Goal: Task Accomplishment & Management: Use online tool/utility

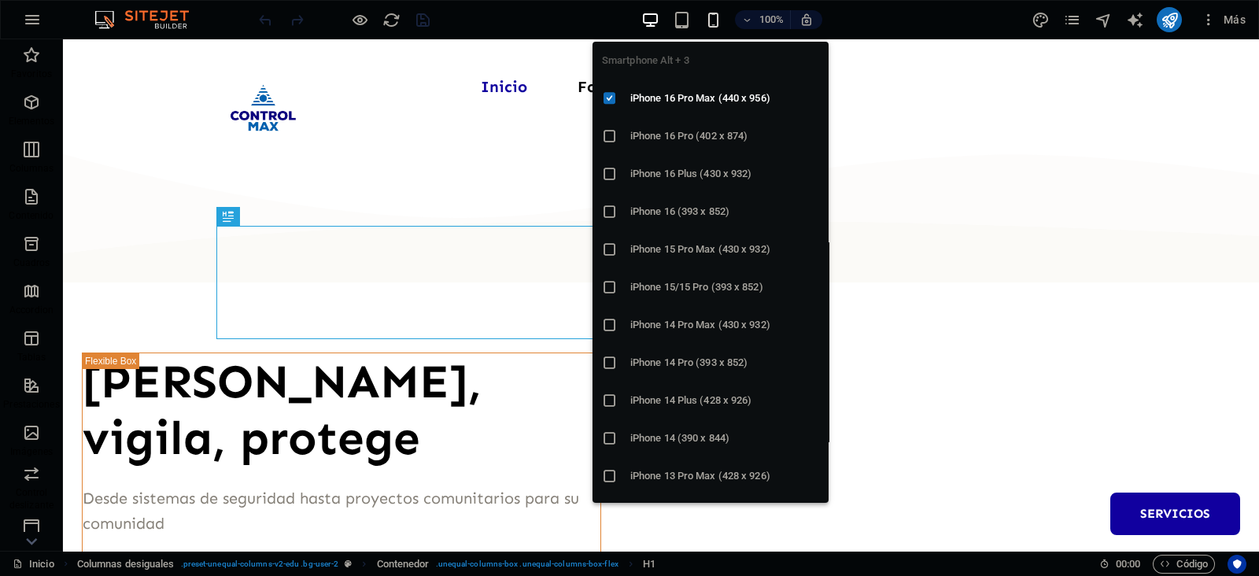
click at [711, 17] on icon "button" at bounding box center [713, 20] width 18 height 18
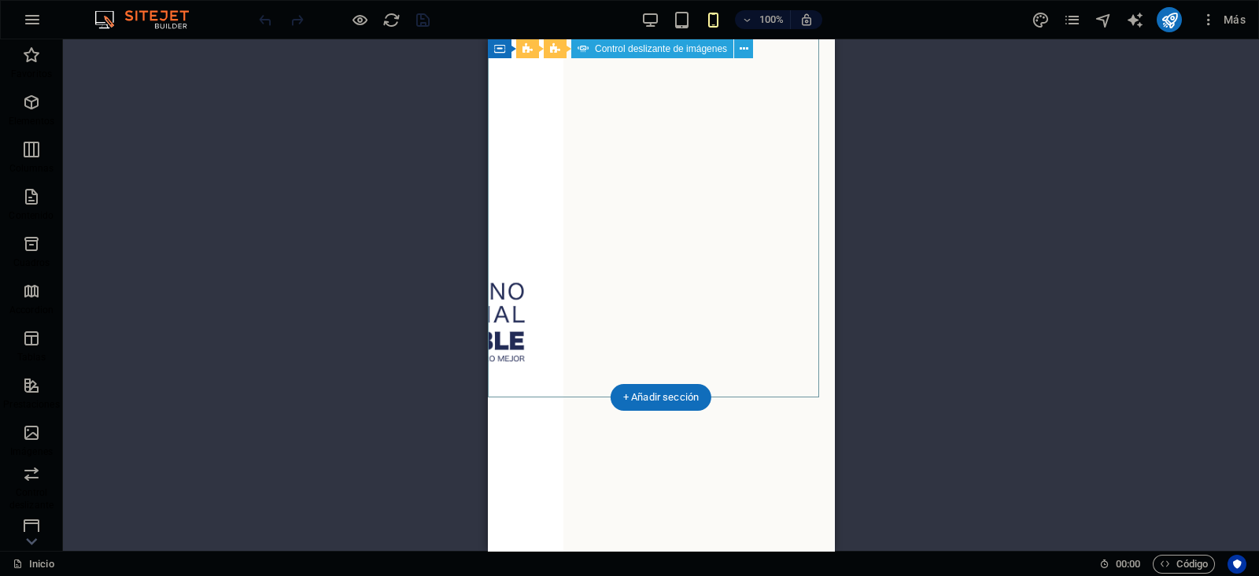
scroll to position [1082, 0]
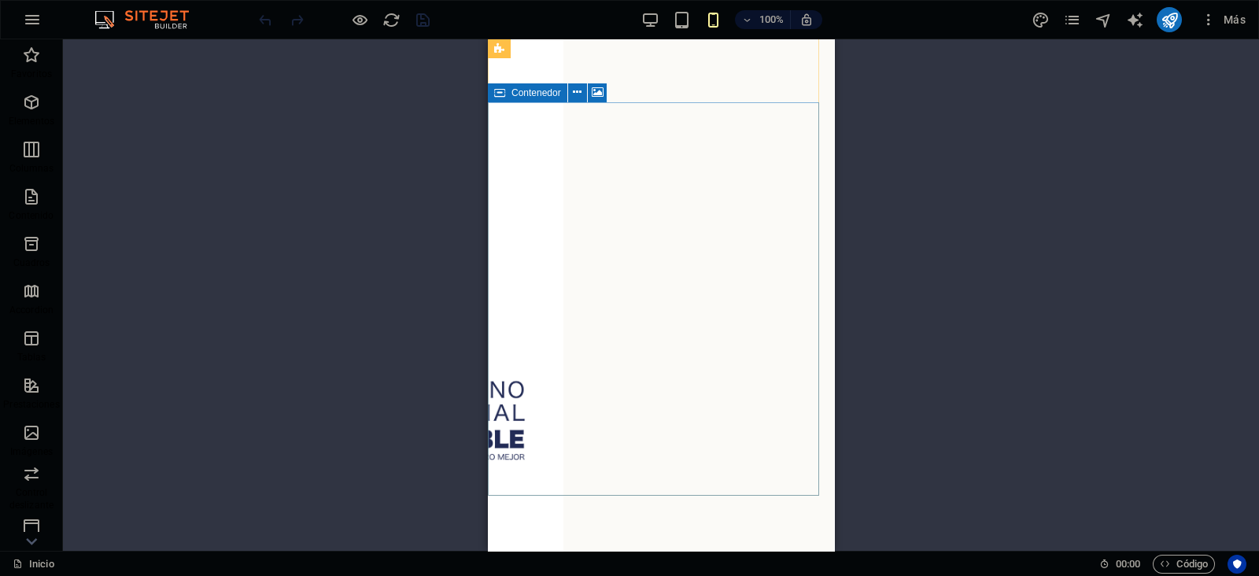
click at [507, 95] on div "Contenedor" at bounding box center [527, 92] width 79 height 19
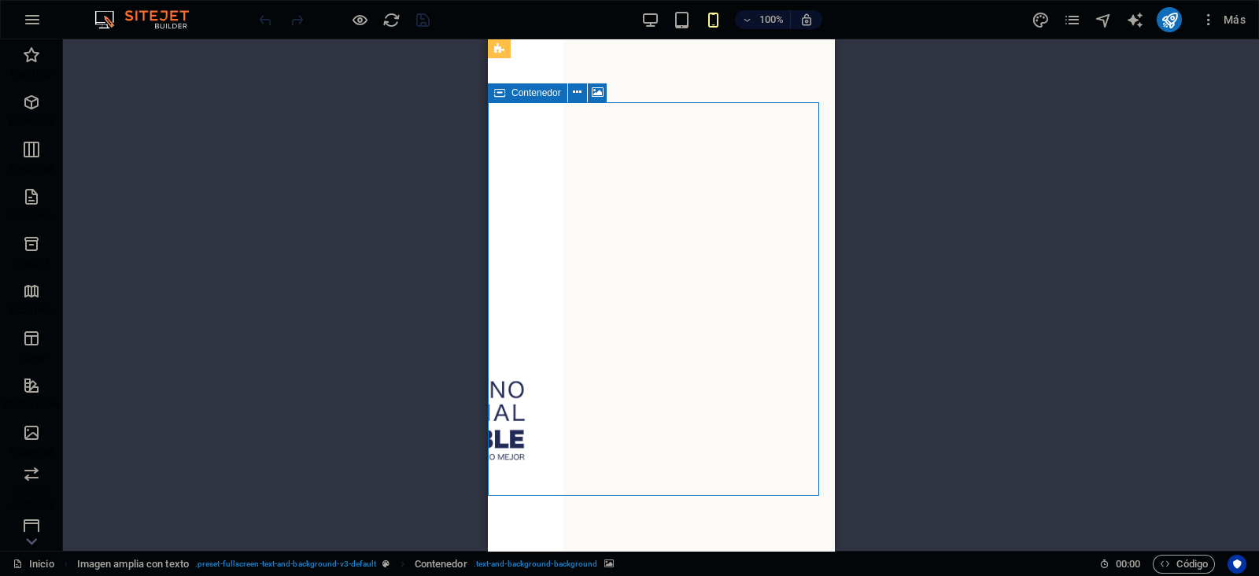
click at [507, 95] on div "Contenedor" at bounding box center [527, 92] width 79 height 19
select select "px"
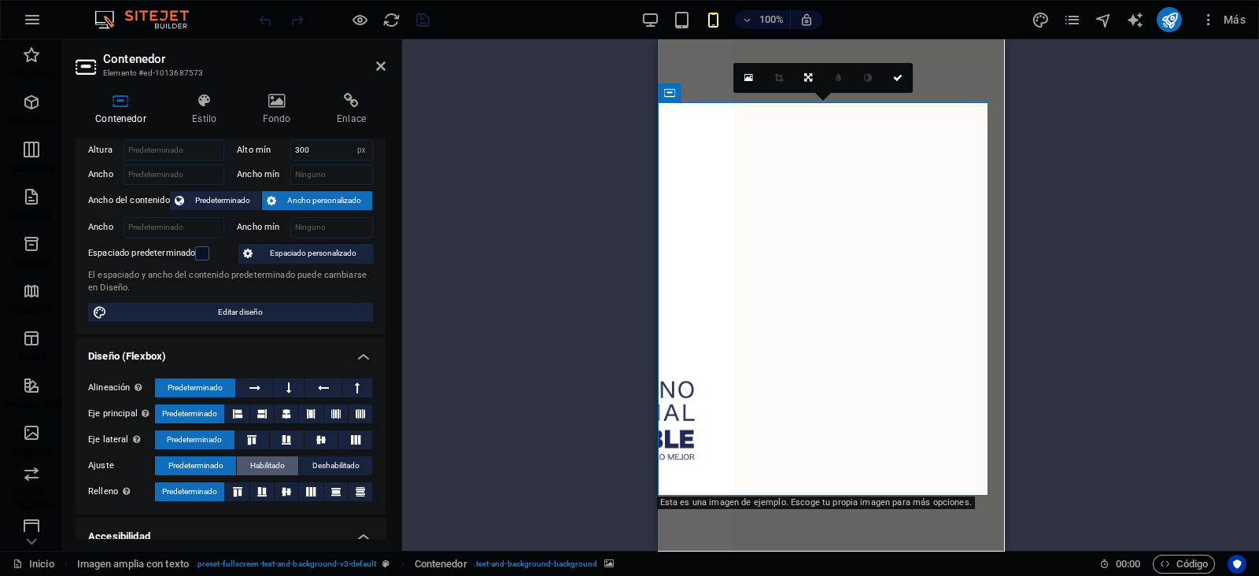
scroll to position [0, 0]
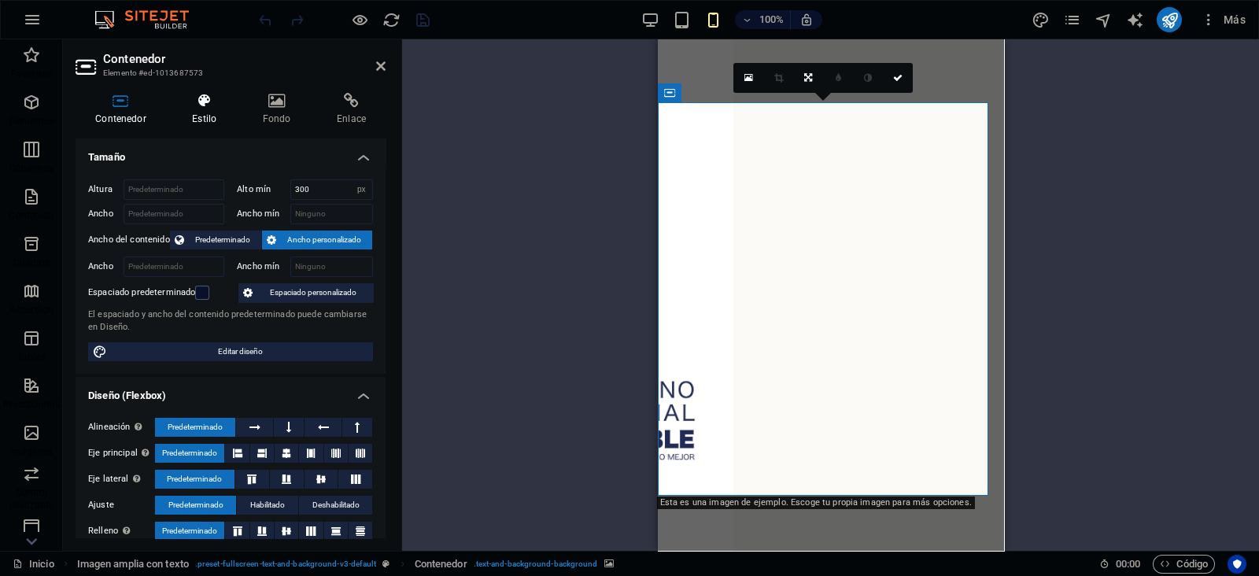
click at [215, 109] on h4 "Estilo" at bounding box center [207, 109] width 70 height 33
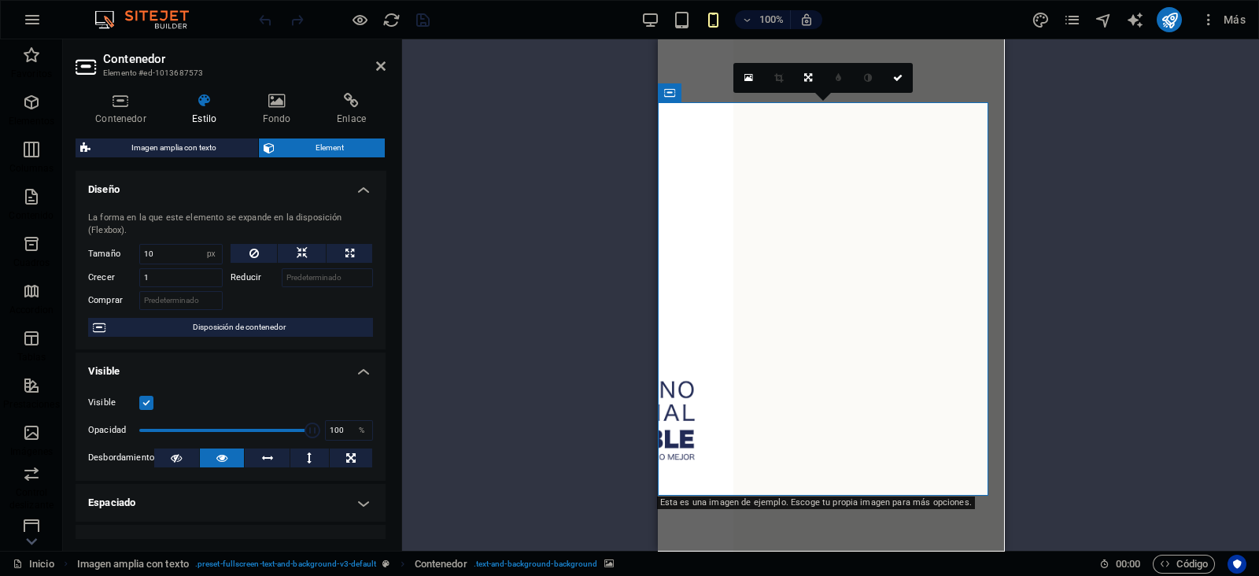
click at [146, 403] on label at bounding box center [146, 403] width 14 height 14
click at [0, 0] on input "Visible" at bounding box center [0, 0] width 0 height 0
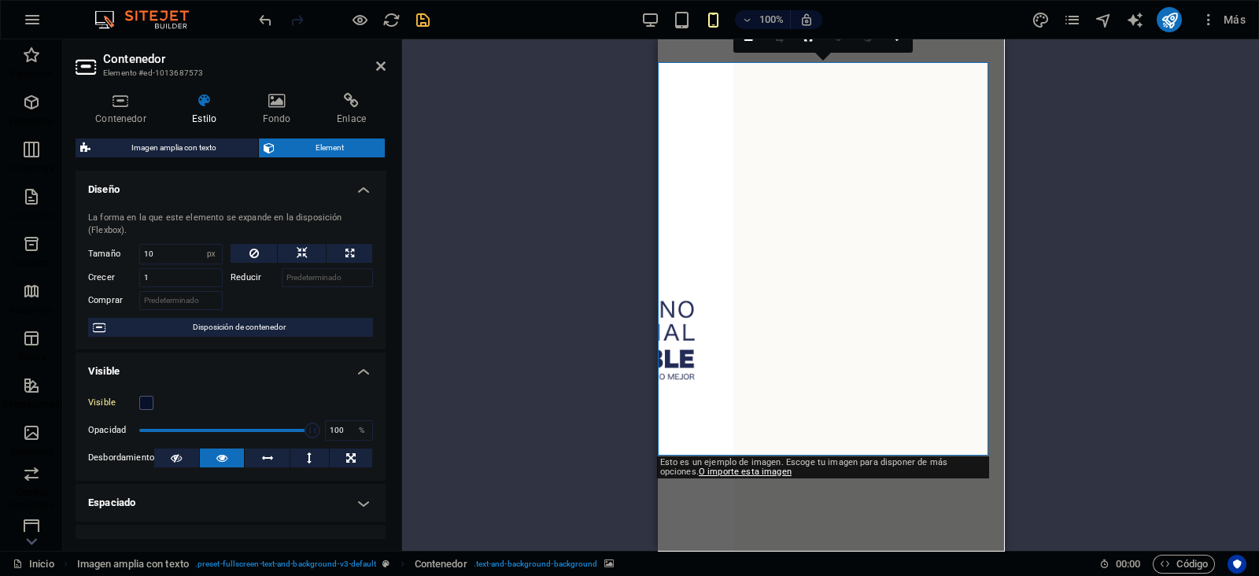
scroll to position [1180, 0]
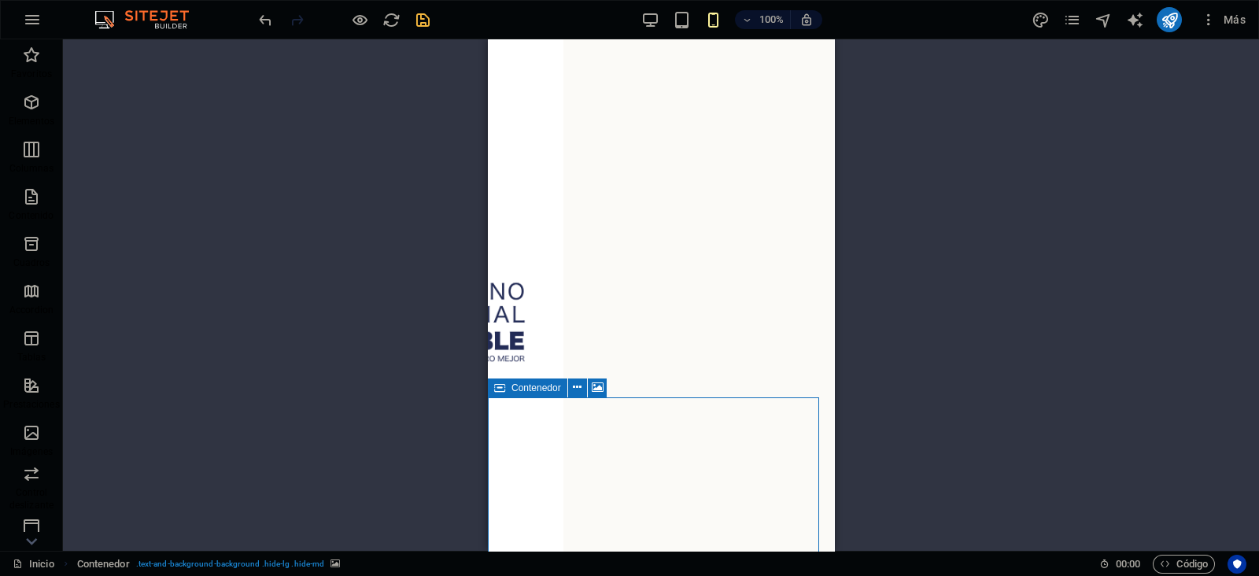
click at [495, 387] on icon at bounding box center [499, 387] width 11 height 19
select select "px"
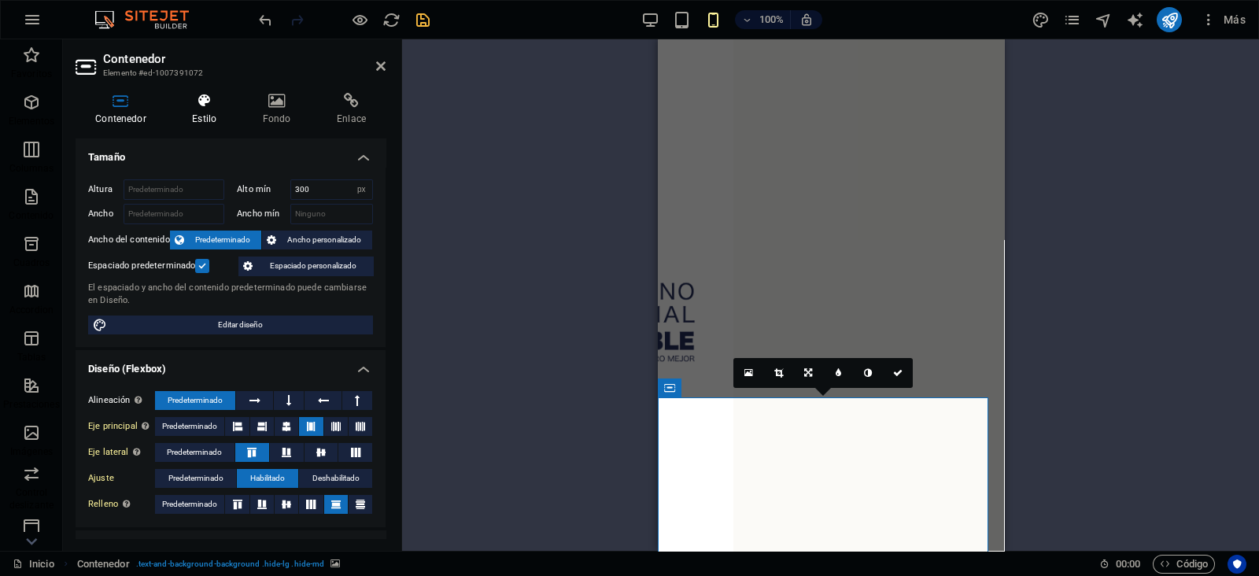
click at [200, 112] on h4 "Estilo" at bounding box center [207, 109] width 70 height 33
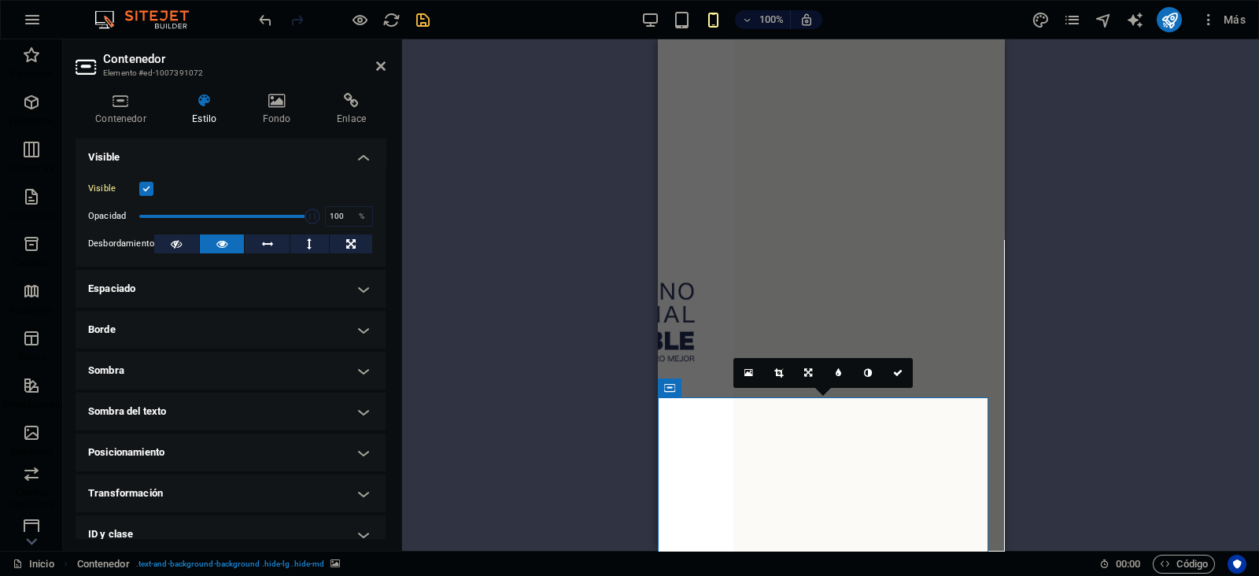
click at [142, 188] on label at bounding box center [146, 189] width 14 height 14
click at [0, 0] on input "Visible" at bounding box center [0, 0] width 0 height 0
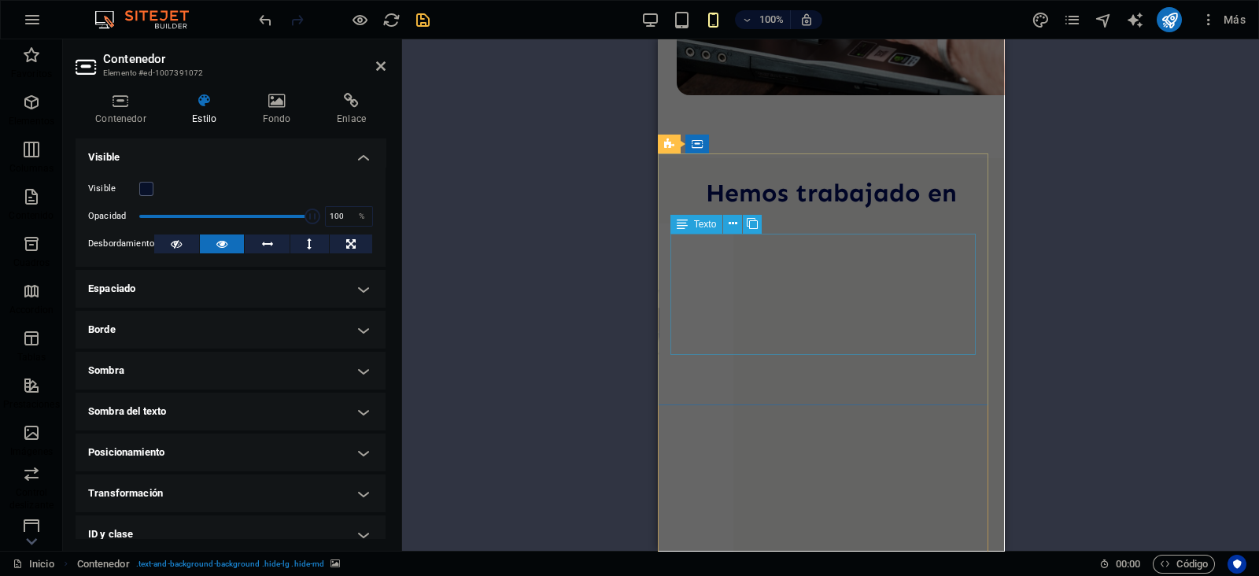
scroll to position [492, 0]
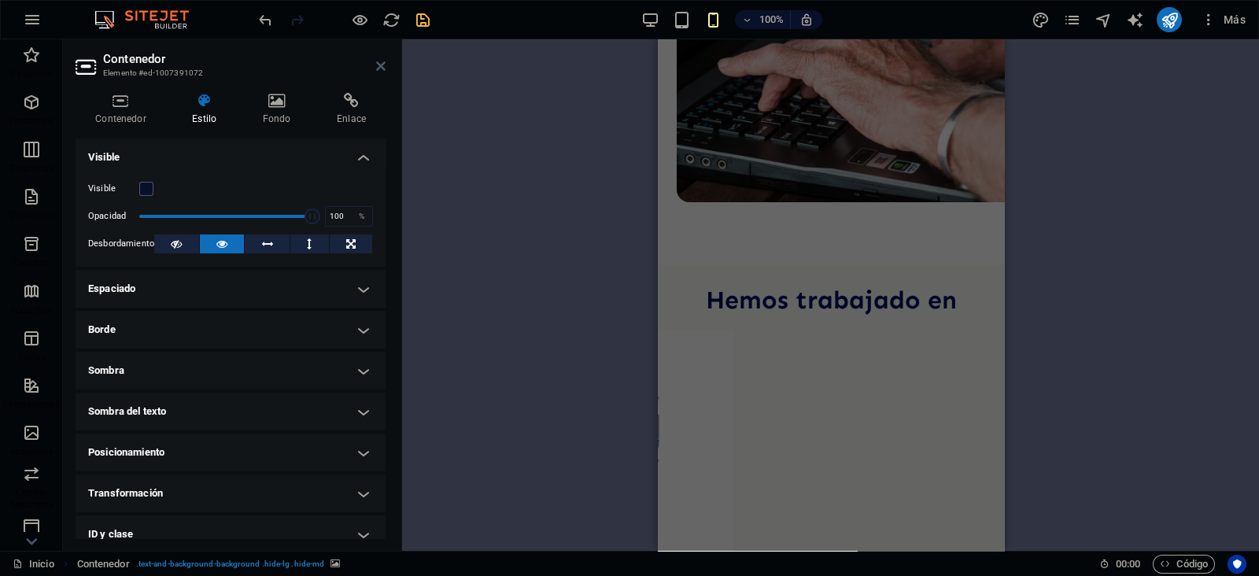
click at [377, 63] on icon at bounding box center [380, 66] width 9 height 13
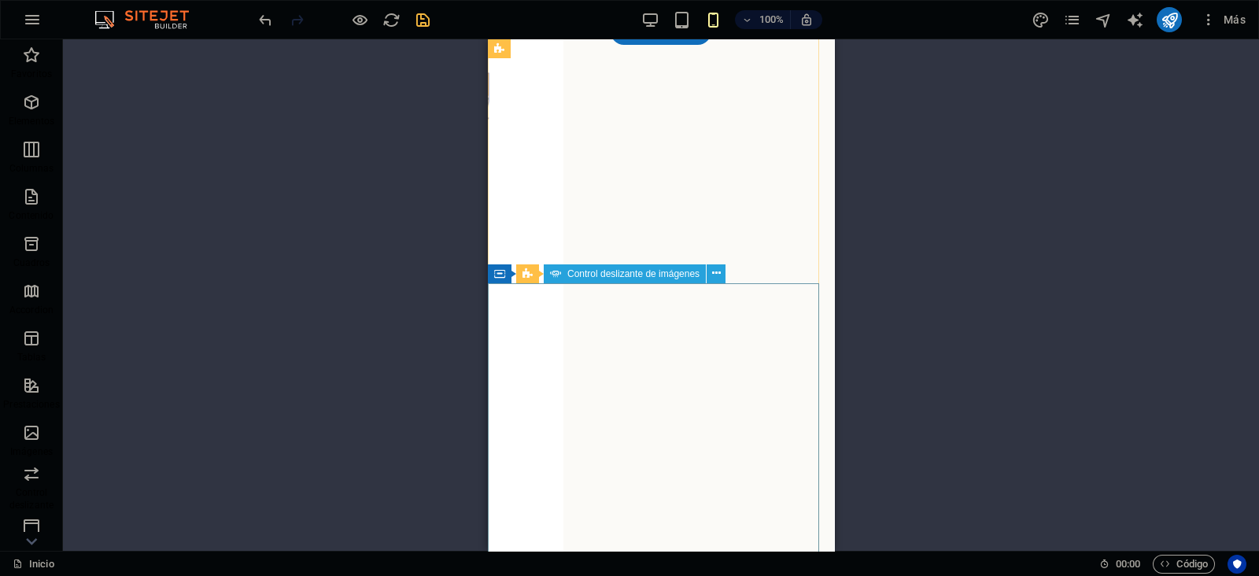
scroll to position [809, 0]
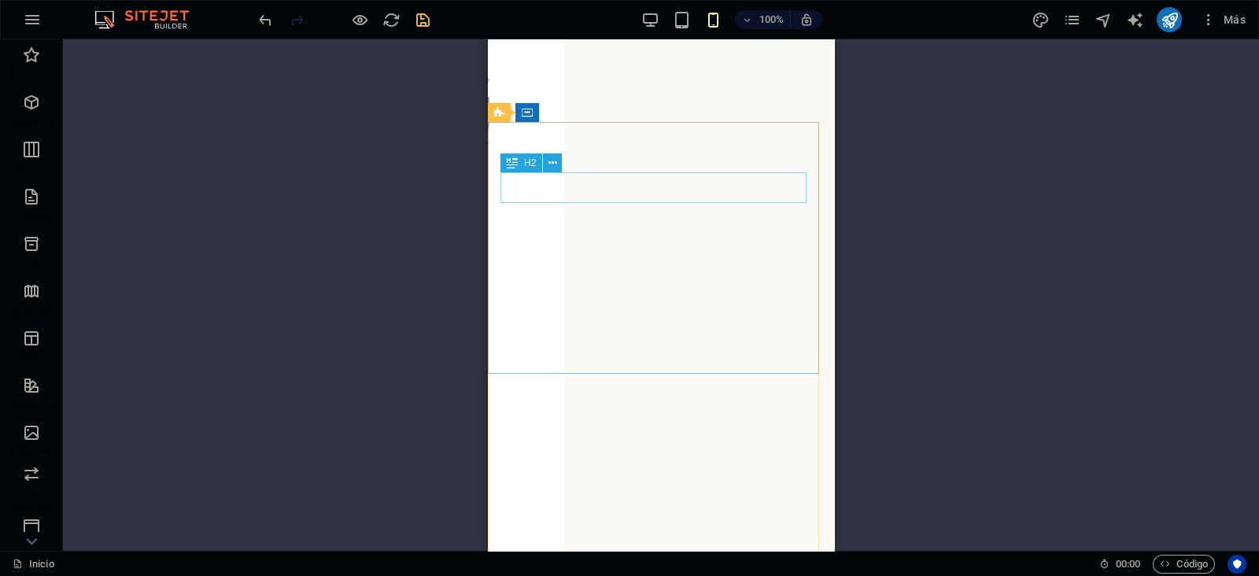
click at [514, 164] on icon at bounding box center [512, 162] width 11 height 19
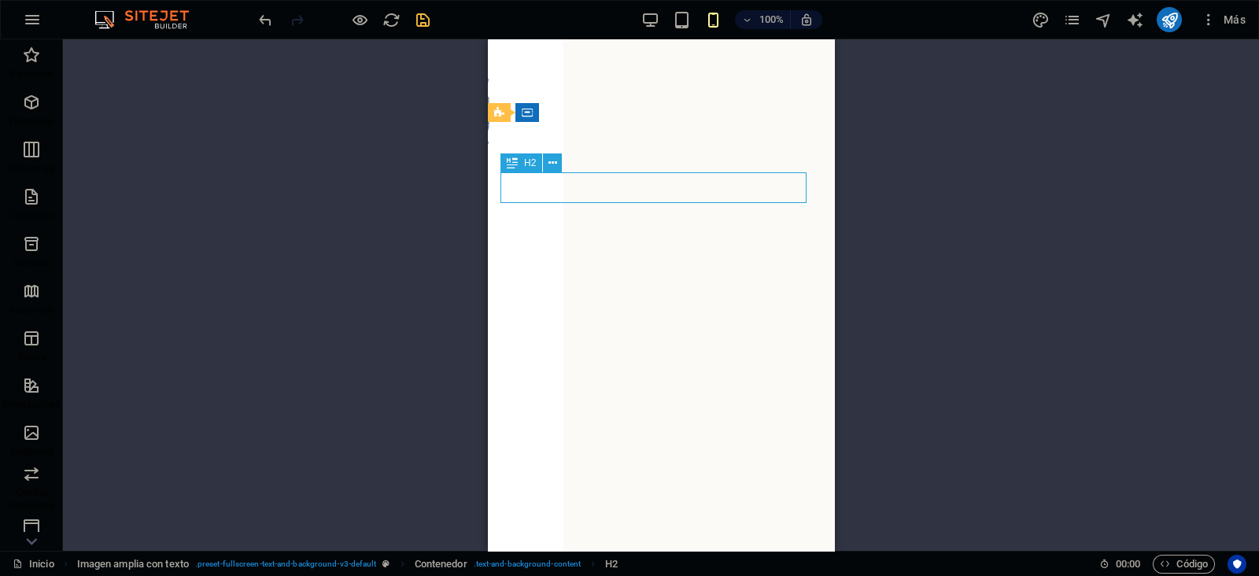
click at [514, 164] on icon at bounding box center [512, 162] width 11 height 19
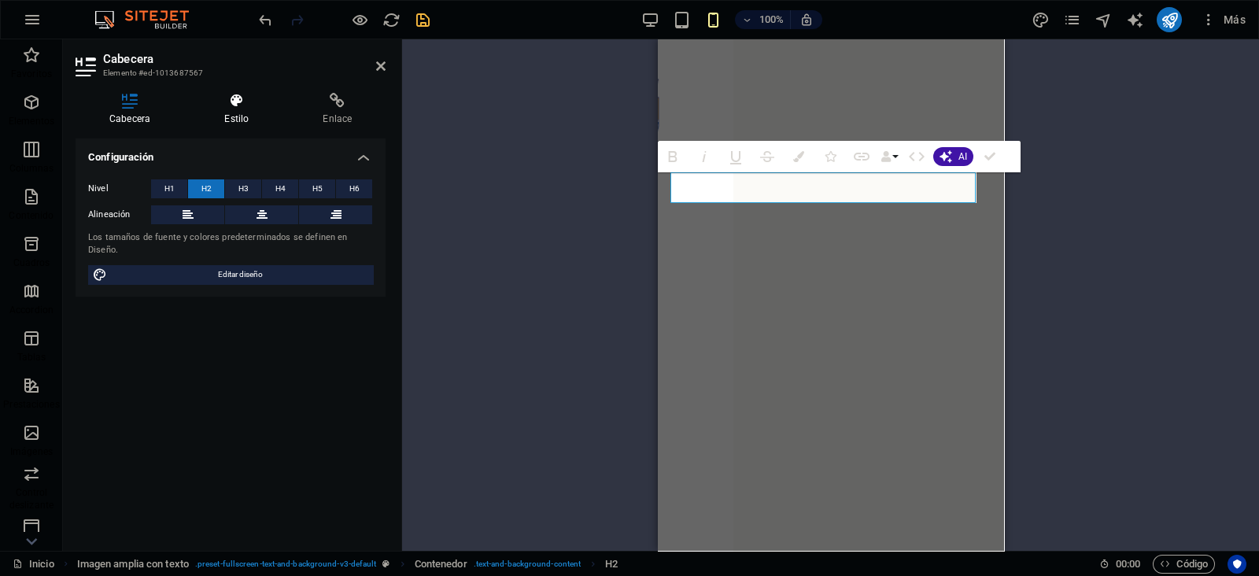
click at [222, 117] on h4 "Estilo" at bounding box center [239, 109] width 98 height 33
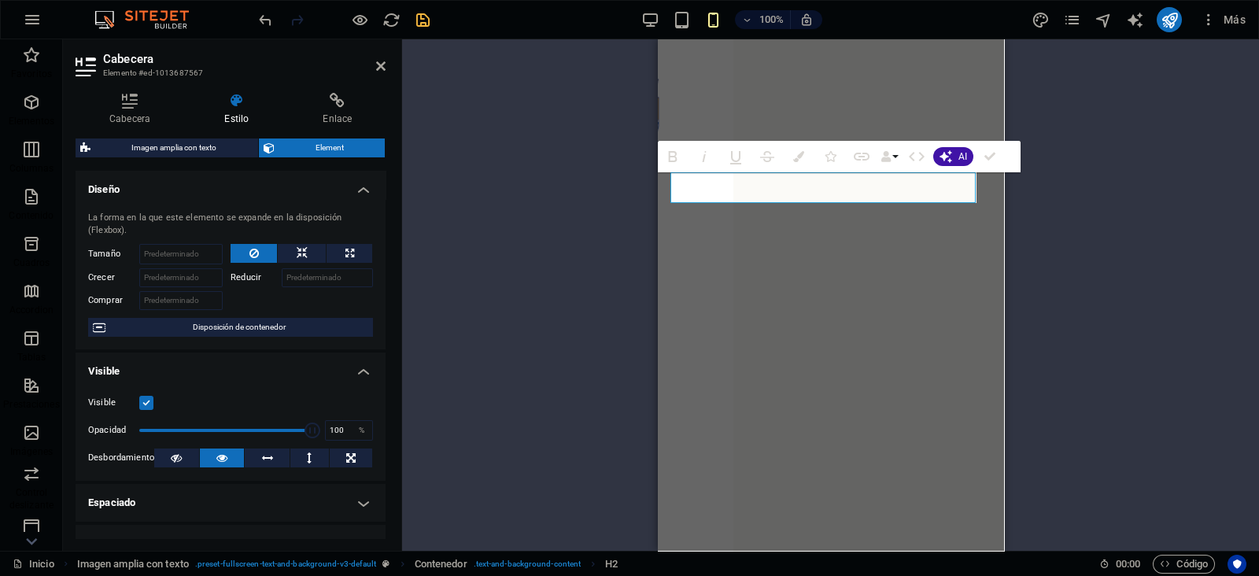
scroll to position [98, 0]
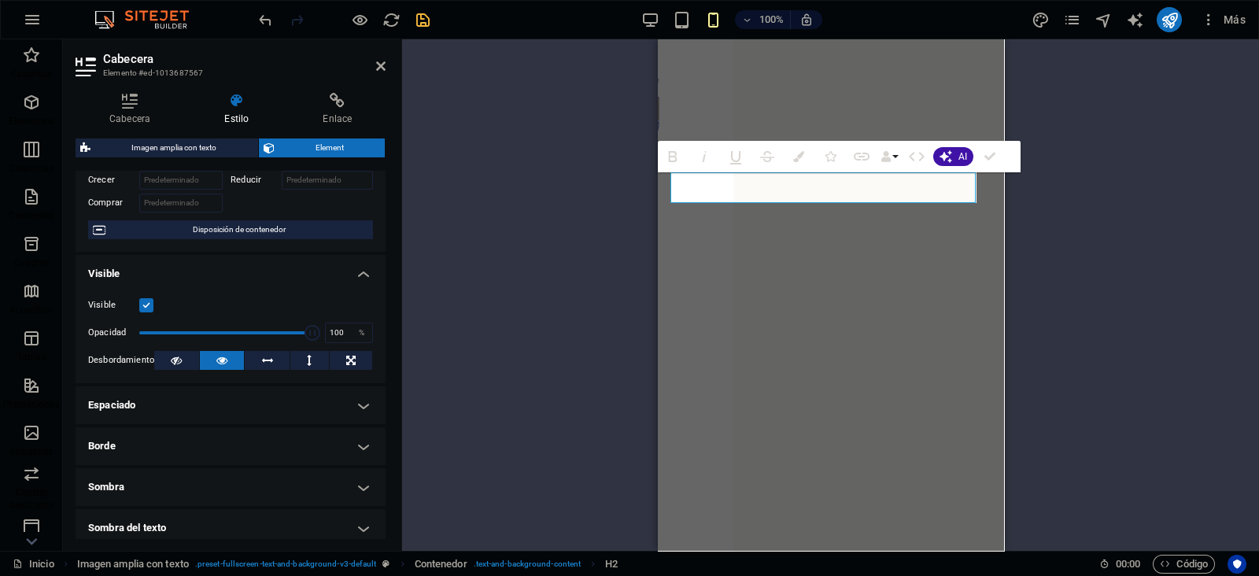
click at [177, 400] on h4 "Espaciado" at bounding box center [231, 405] width 310 height 38
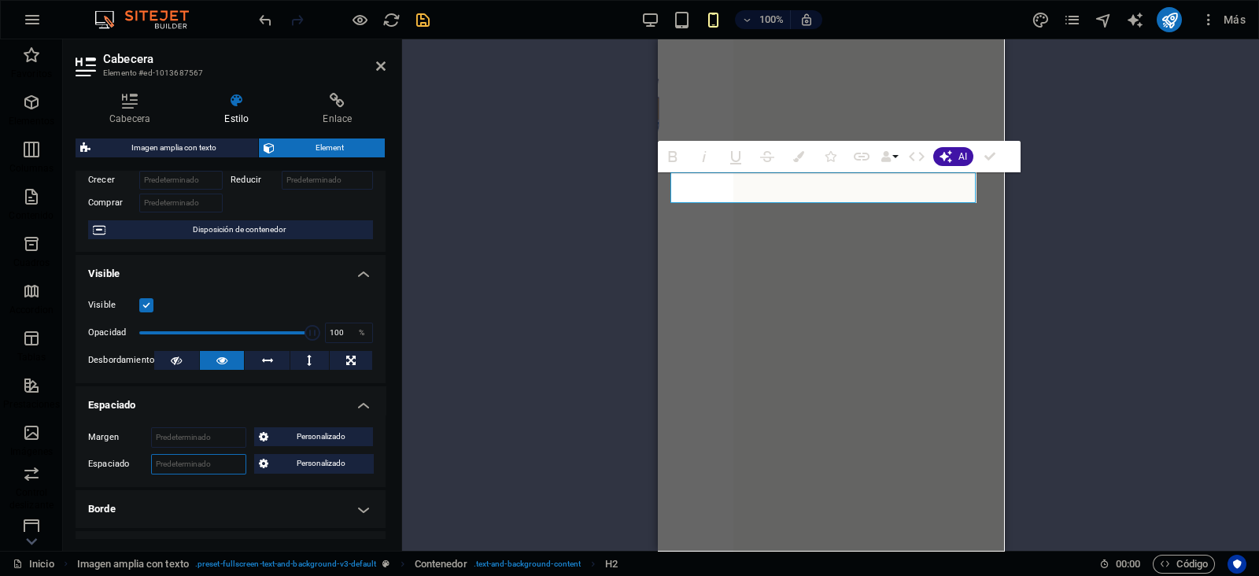
click at [222, 459] on select "Predeterminado px rem % vh vw Personalizado" at bounding box center [199, 464] width 94 height 19
select select "px"
click at [215, 455] on select "Predeterminado px rem % vh vw Personalizado" at bounding box center [199, 464] width 94 height 19
type input "0"
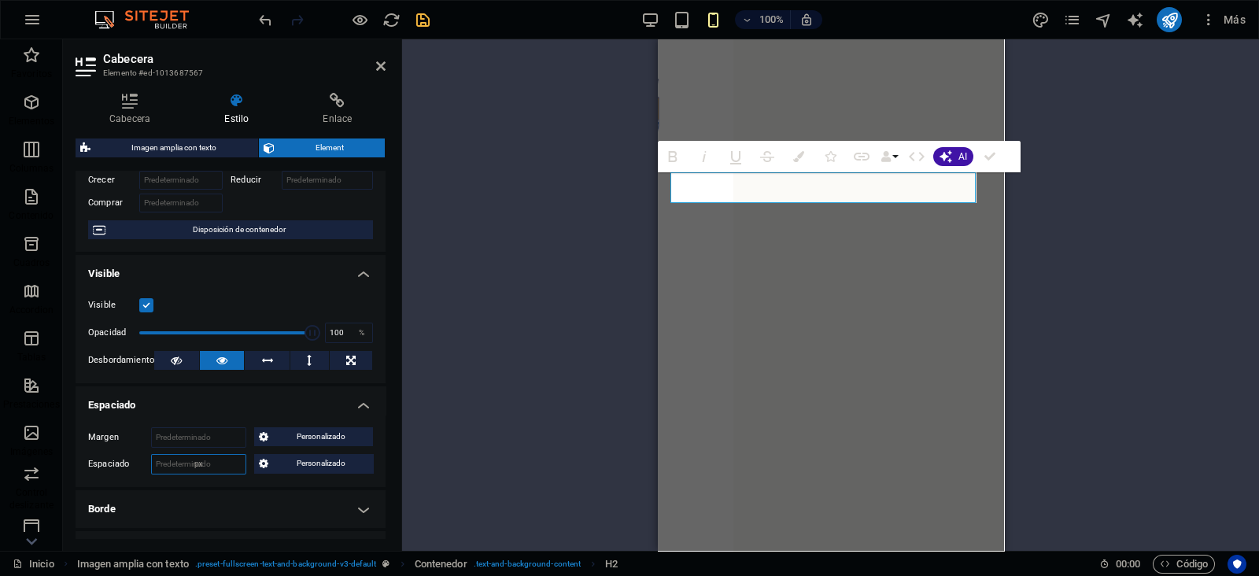
type input "0"
click at [280, 459] on span "Personalizado" at bounding box center [321, 463] width 96 height 19
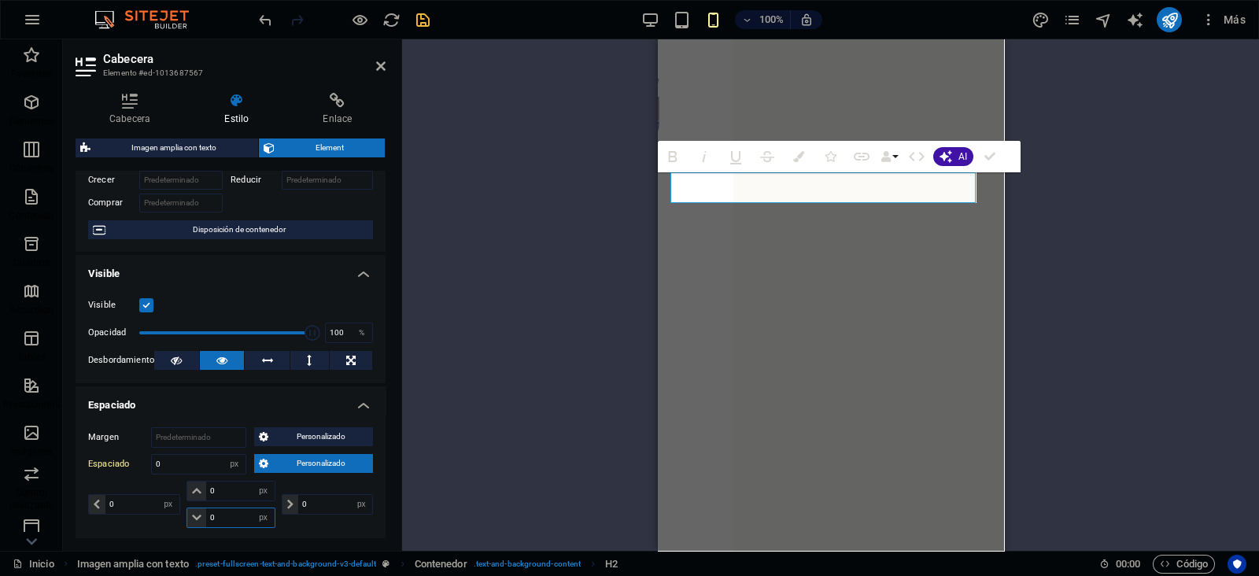
click at [215, 520] on input "0" at bounding box center [240, 517] width 68 height 19
type input "20"
select select "DISABLED_OPTION_VALUE"
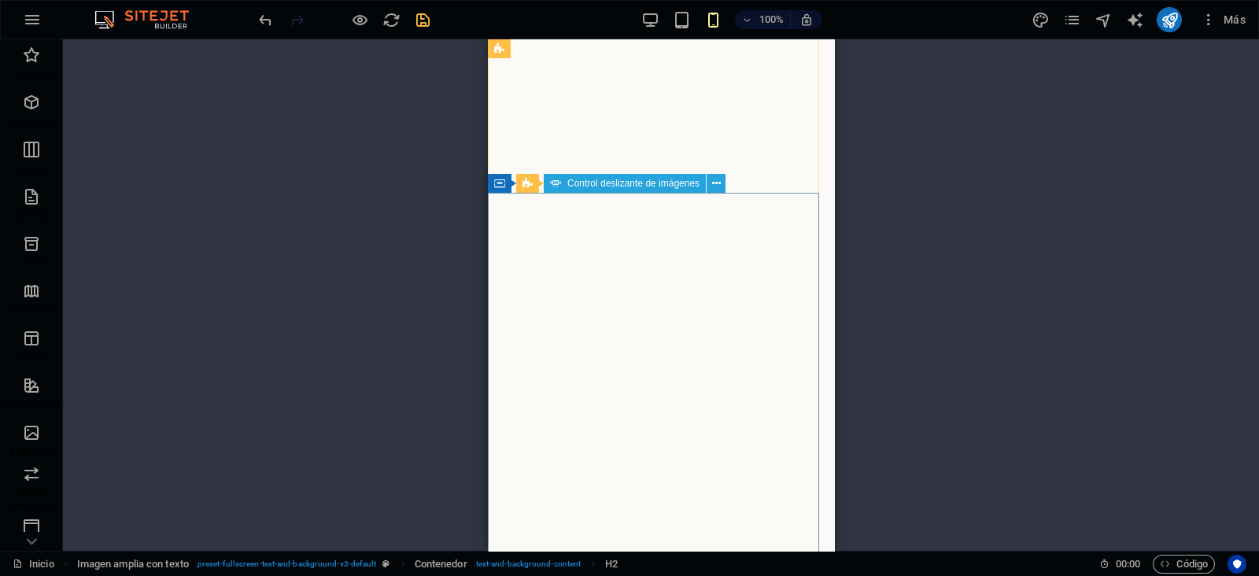
scroll to position [613, 0]
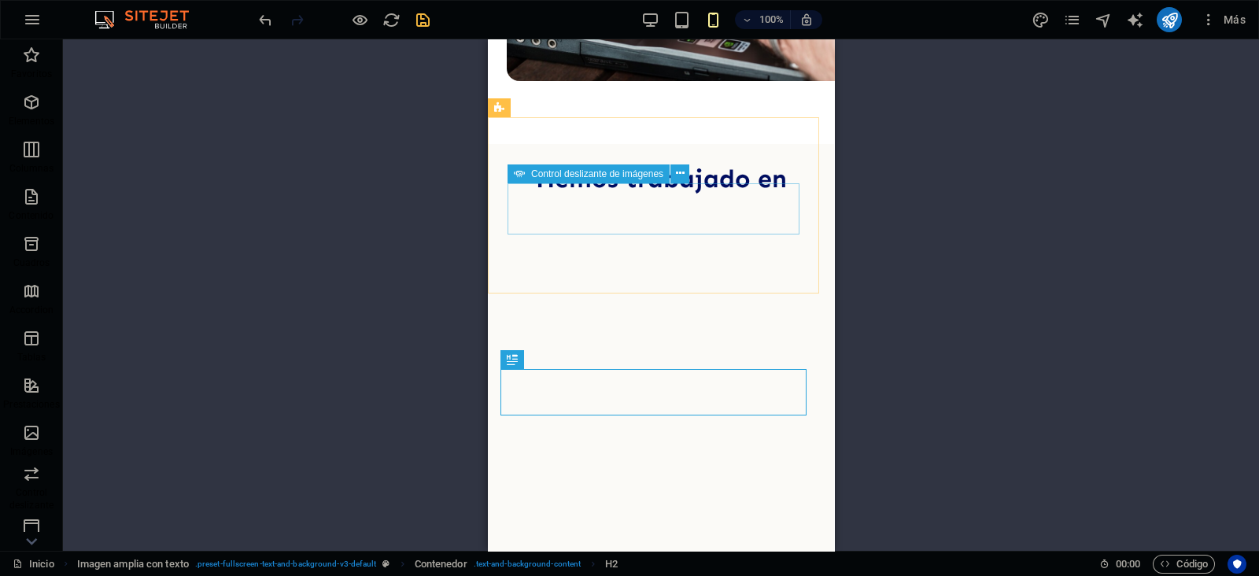
click at [557, 175] on span "Control deslizante de imágenes" at bounding box center [597, 173] width 132 height 9
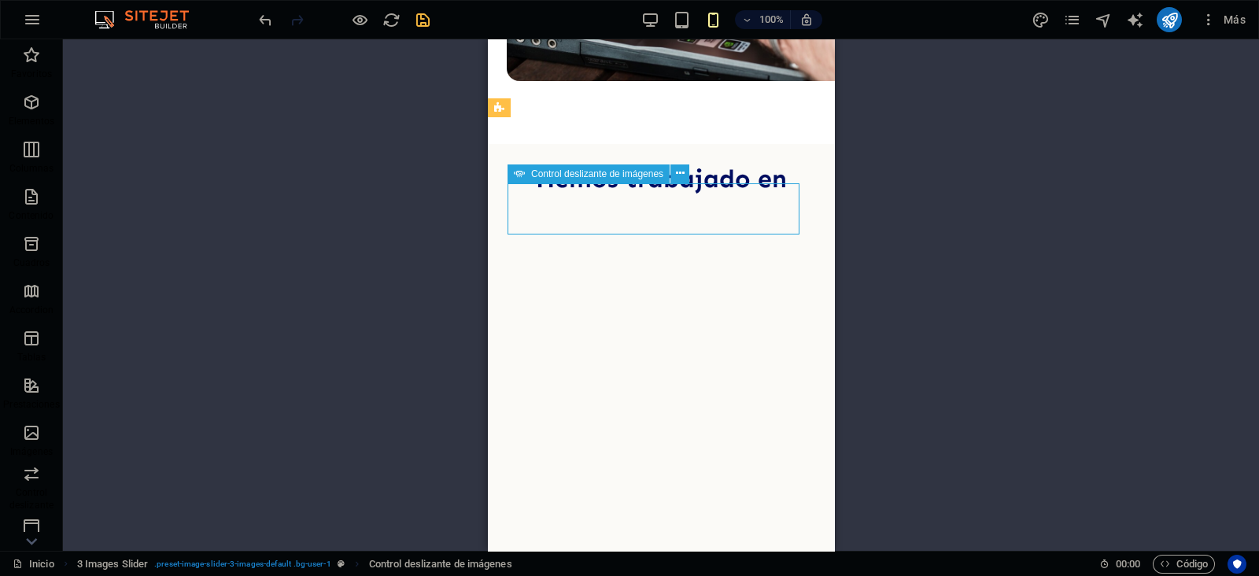
click at [557, 175] on span "Control deslizante de imágenes" at bounding box center [597, 173] width 132 height 9
select select "ms"
select select "s"
select select "progressive"
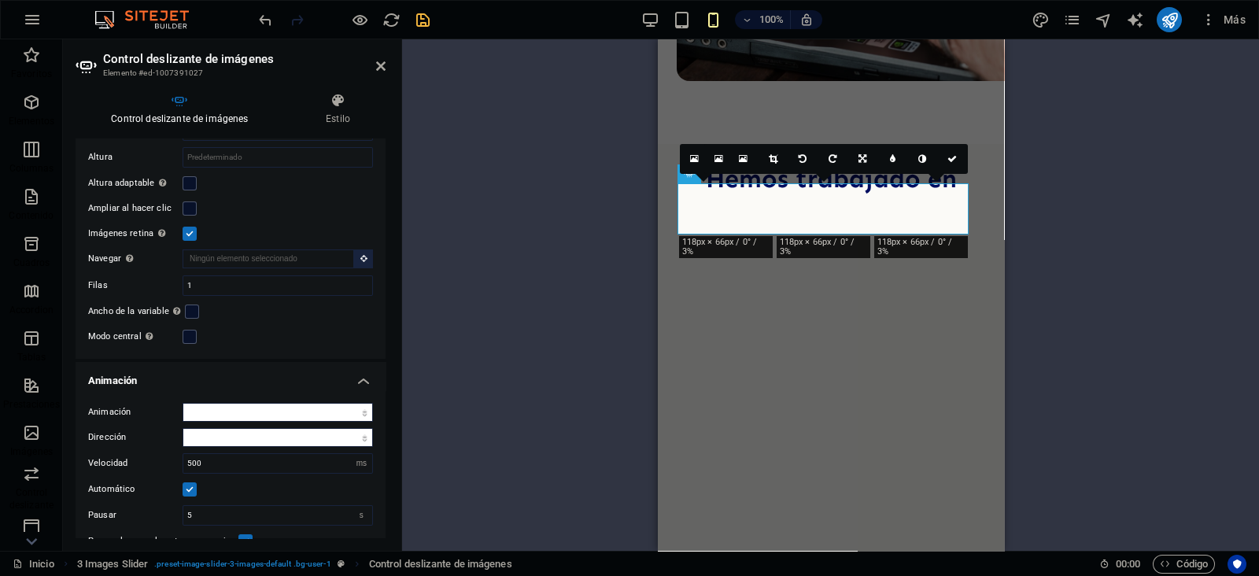
scroll to position [1093, 0]
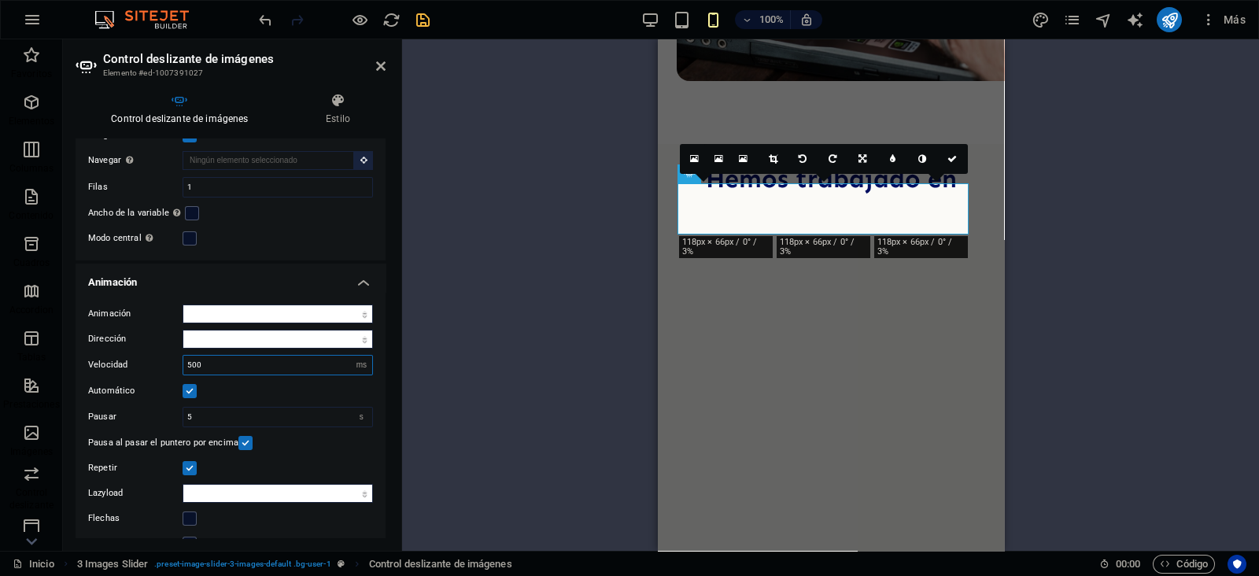
click at [194, 356] on input "500" at bounding box center [277, 365] width 189 height 19
type input "250"
click at [377, 61] on icon at bounding box center [380, 66] width 9 height 13
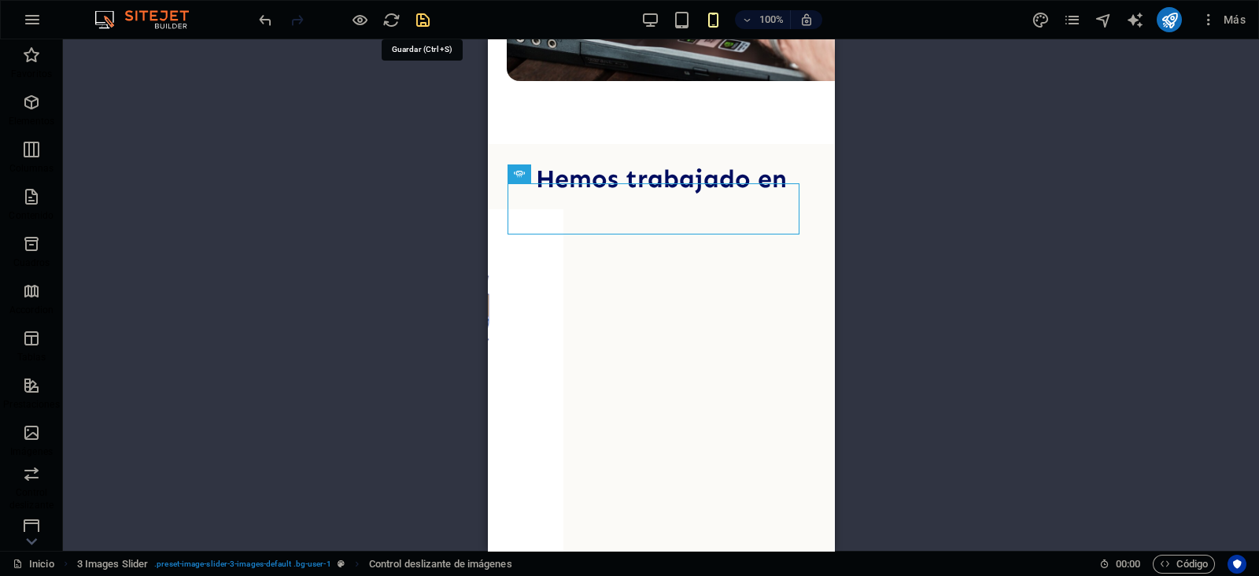
click at [421, 20] on icon "save" at bounding box center [423, 20] width 18 height 18
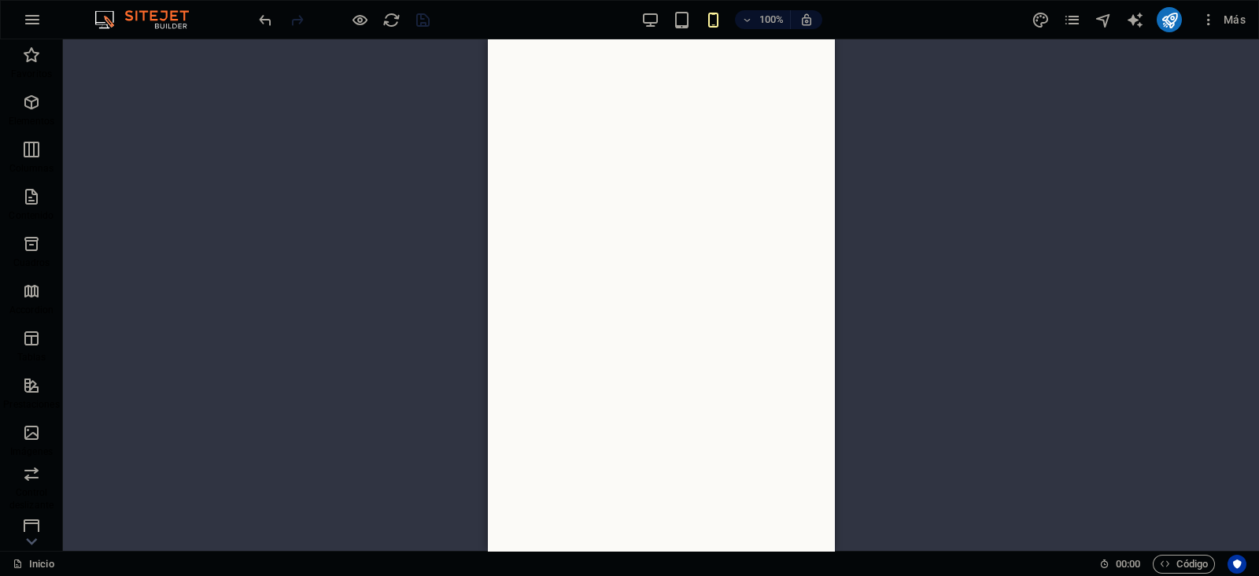
scroll to position [2284, 0]
click at [527, 108] on div "H2" at bounding box center [528, 107] width 42 height 19
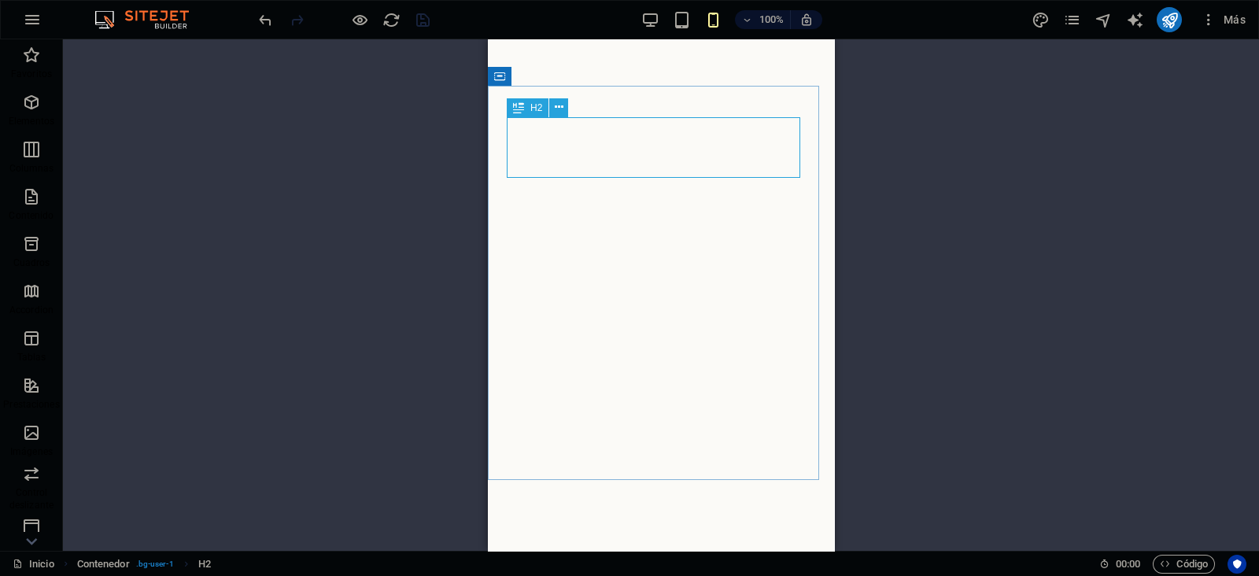
click at [524, 112] on div "H2" at bounding box center [528, 107] width 42 height 19
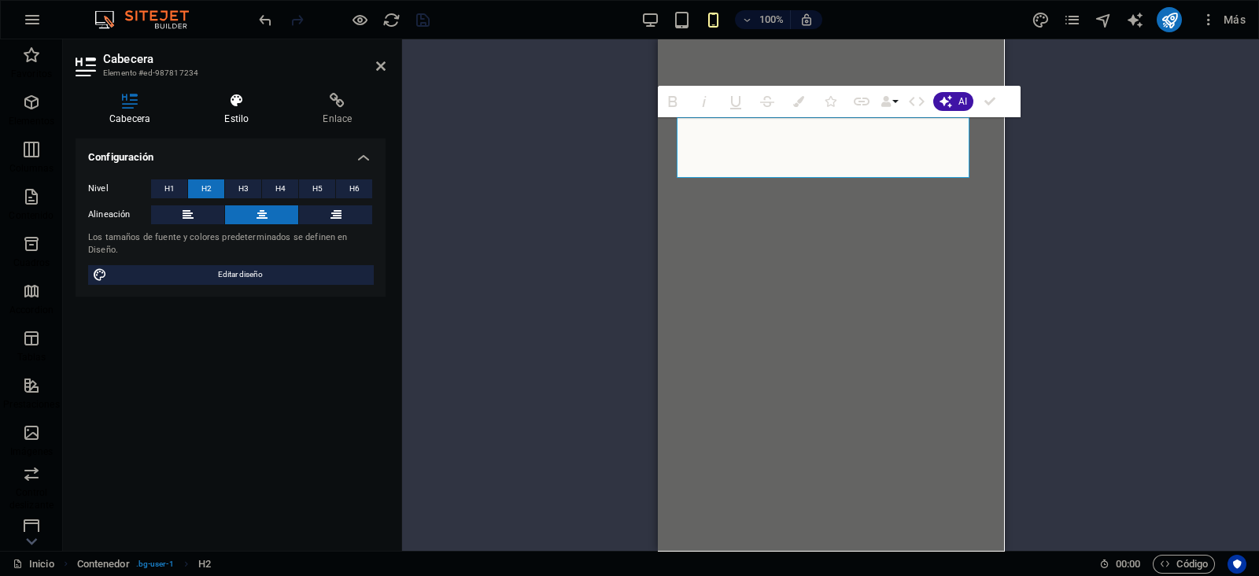
click at [244, 97] on icon at bounding box center [236, 101] width 92 height 16
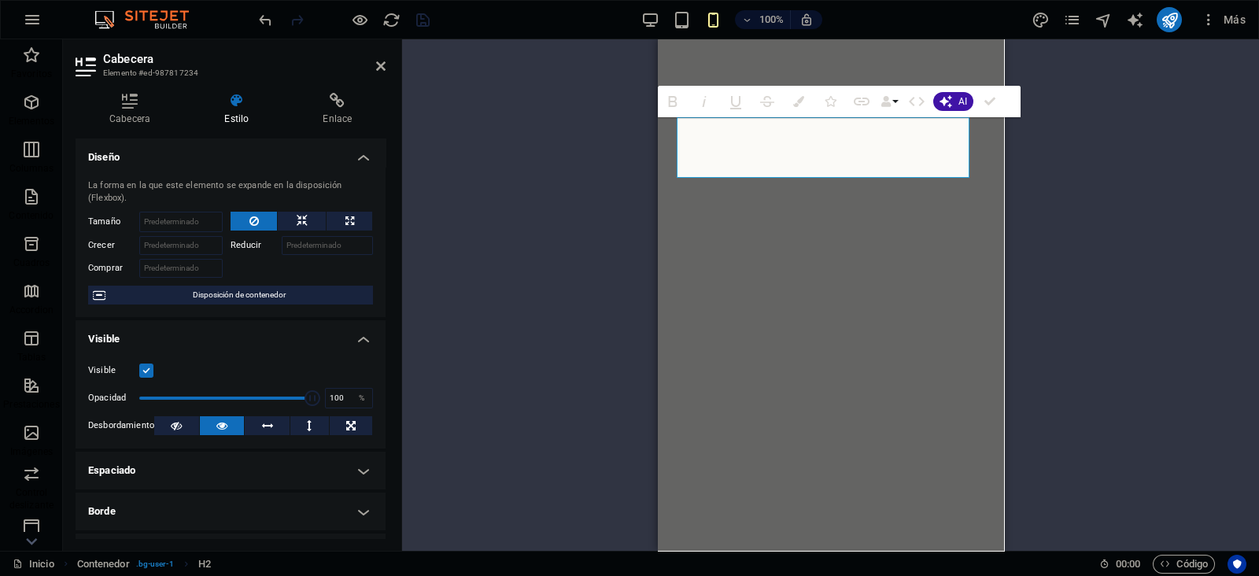
click at [198, 465] on h4 "Espaciado" at bounding box center [231, 471] width 310 height 38
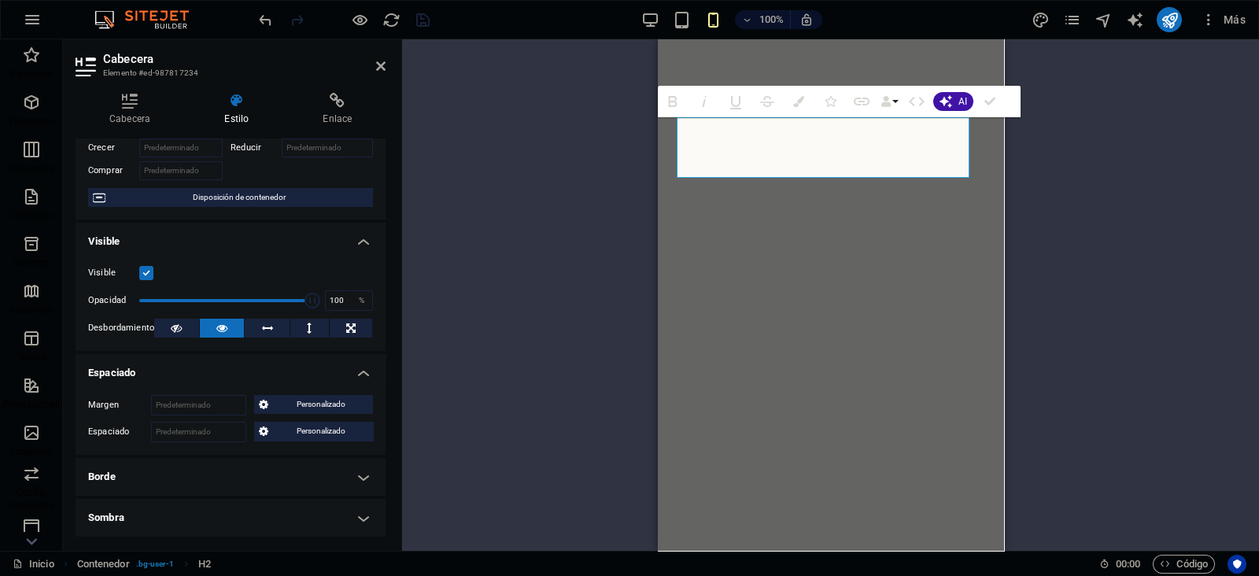
scroll to position [196, 0]
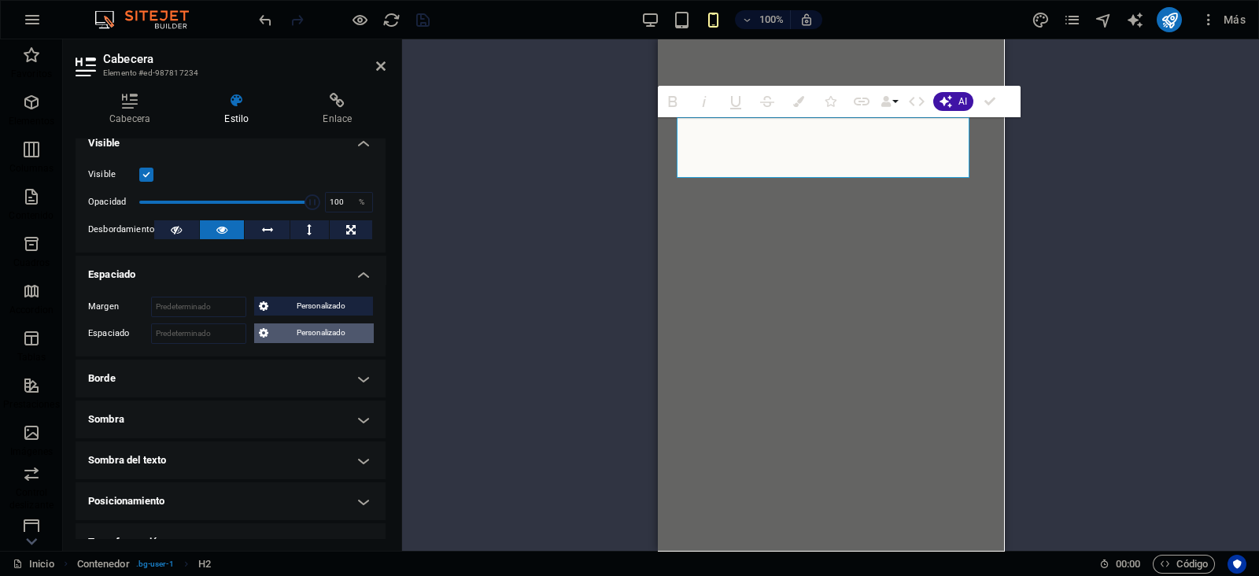
click at [291, 332] on span "Personalizado" at bounding box center [321, 332] width 96 height 19
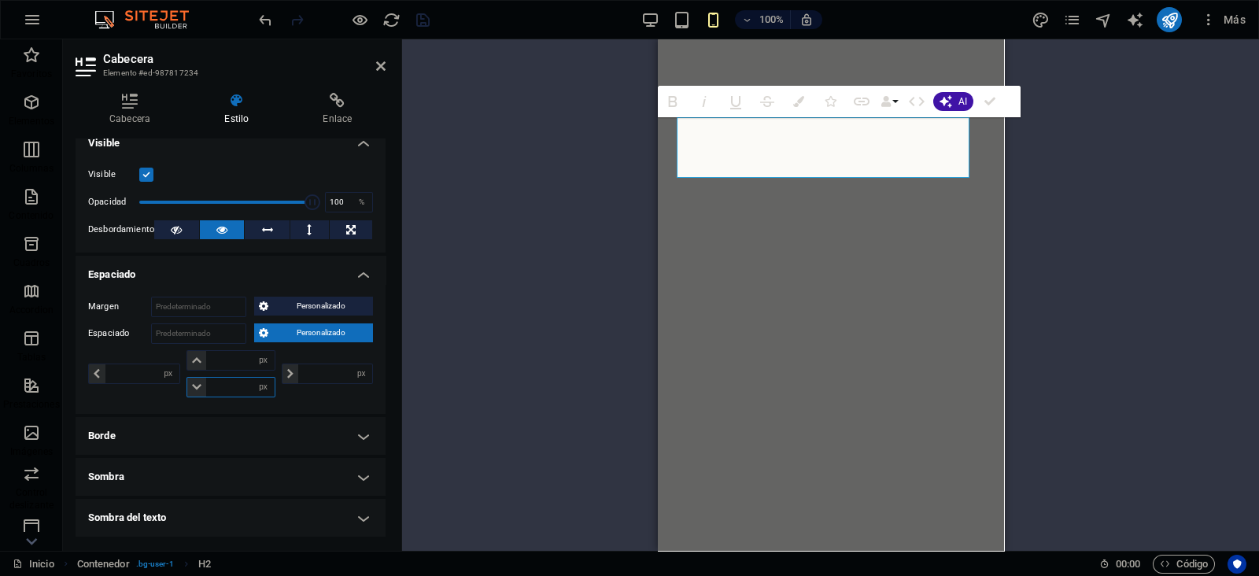
click at [219, 384] on input "number" at bounding box center [240, 387] width 68 height 19
type input "15"
type input "0"
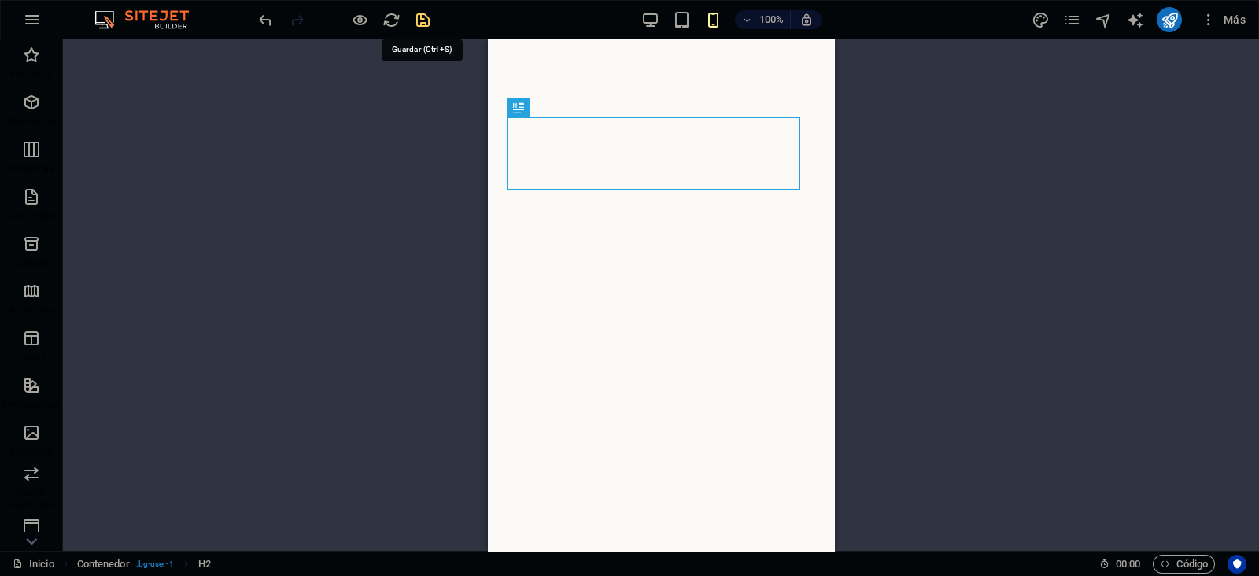
click at [429, 17] on icon "save" at bounding box center [423, 20] width 18 height 18
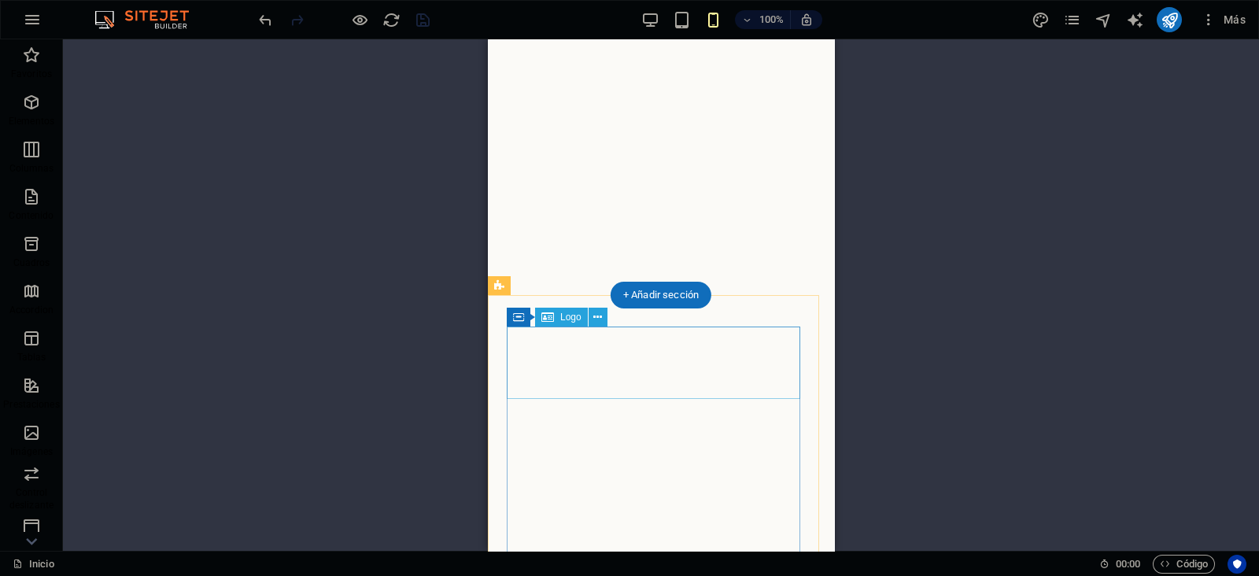
scroll to position [2776, 0]
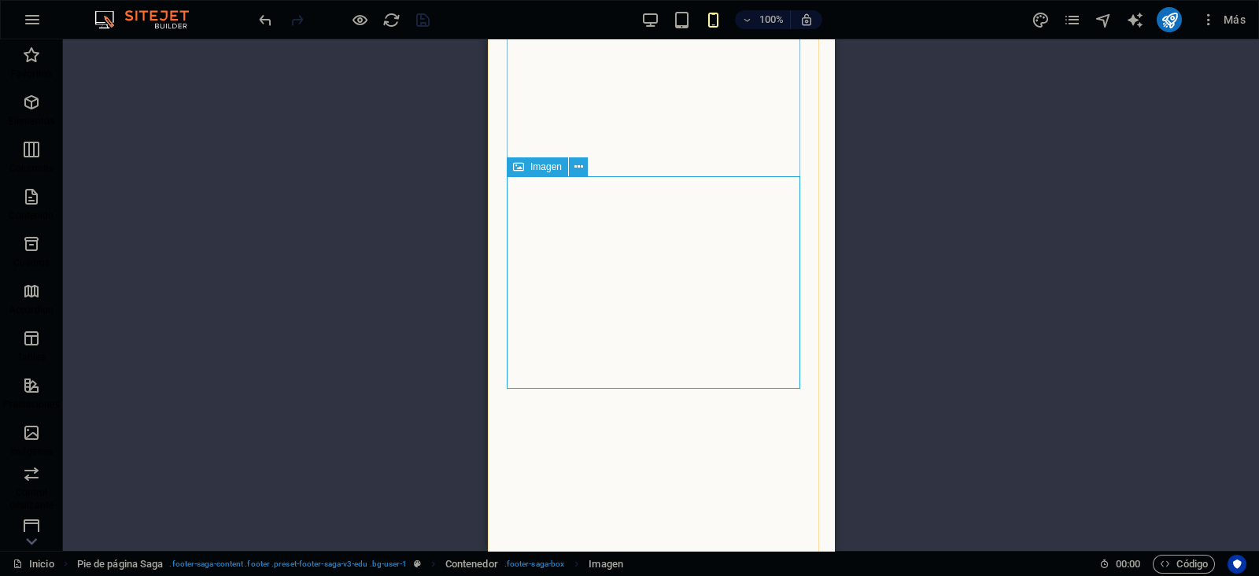
click at [534, 168] on span "Imagen" at bounding box center [545, 166] width 31 height 9
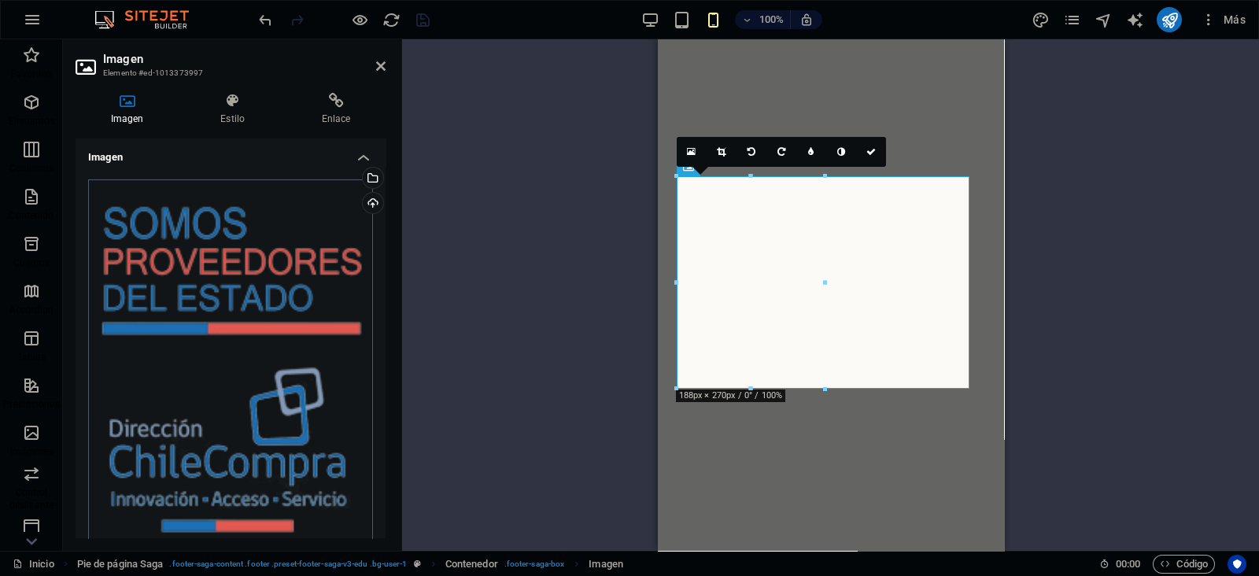
scroll to position [201, 0]
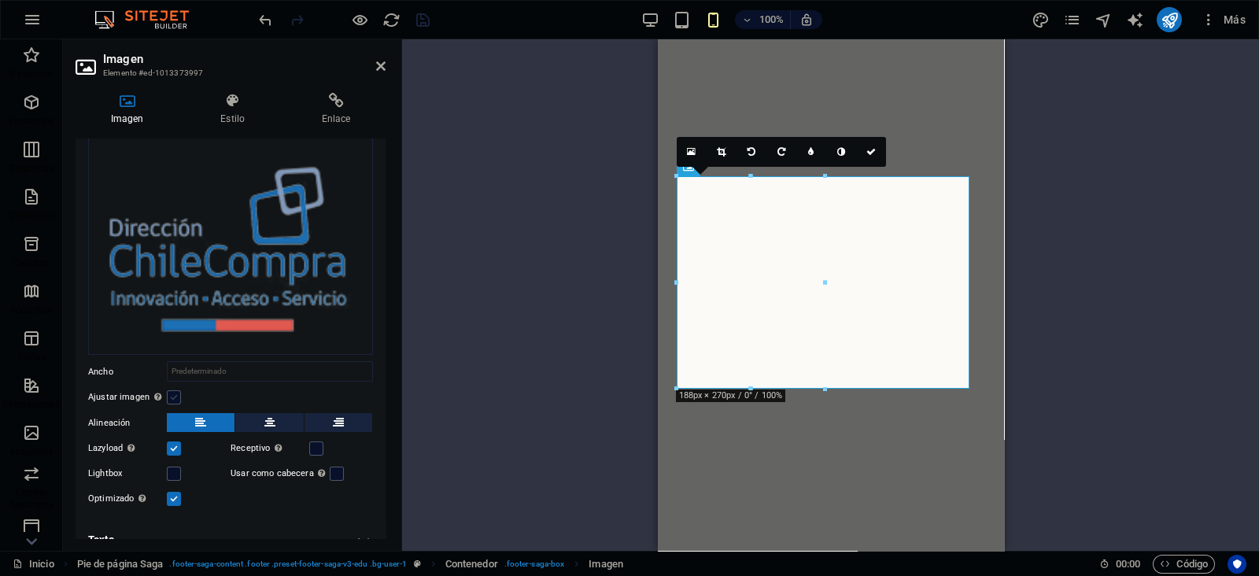
click at [173, 390] on label at bounding box center [174, 397] width 14 height 14
click at [0, 0] on input "Ajustar imagen Ajustar imagen automáticamente a un ancho y alto fijo" at bounding box center [0, 0] width 0 height 0
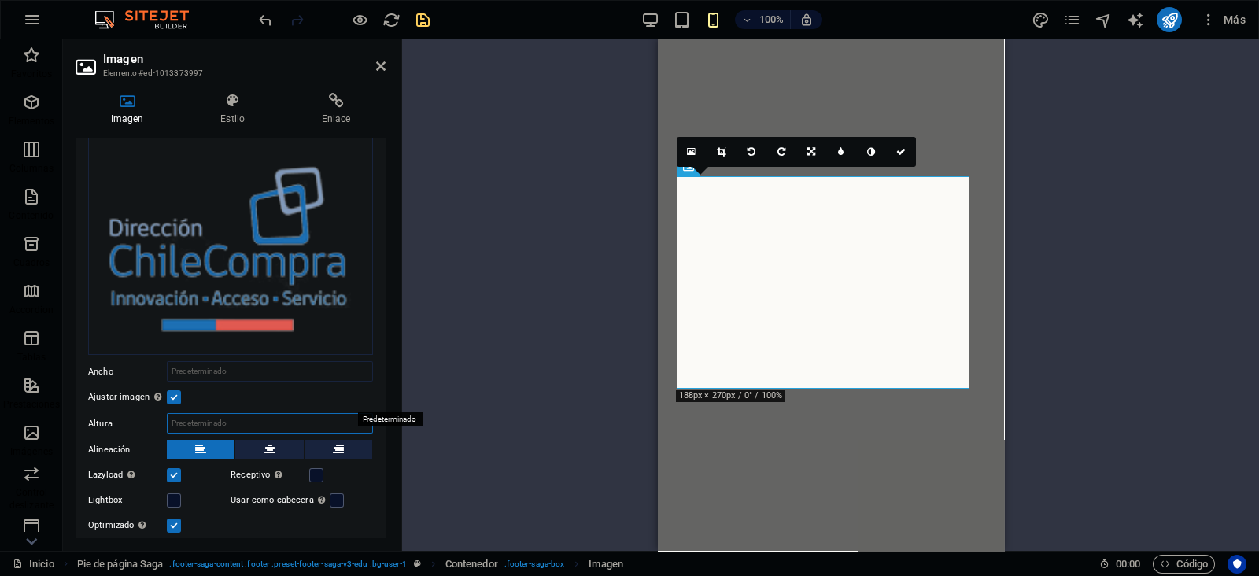
click at [201, 414] on select "Predeterminado automático px" at bounding box center [270, 423] width 205 height 19
click at [206, 414] on select "Predeterminado automático px" at bounding box center [270, 423] width 205 height 19
select select "px"
click at [335, 414] on select "Predeterminado automático px" at bounding box center [270, 423] width 205 height 19
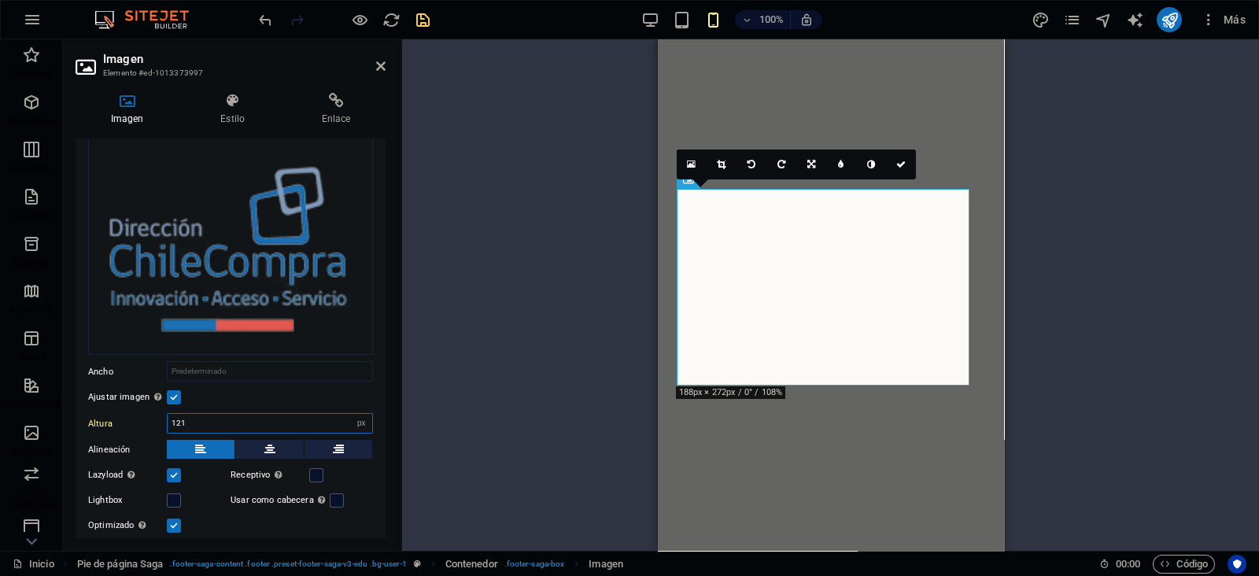
type input "120"
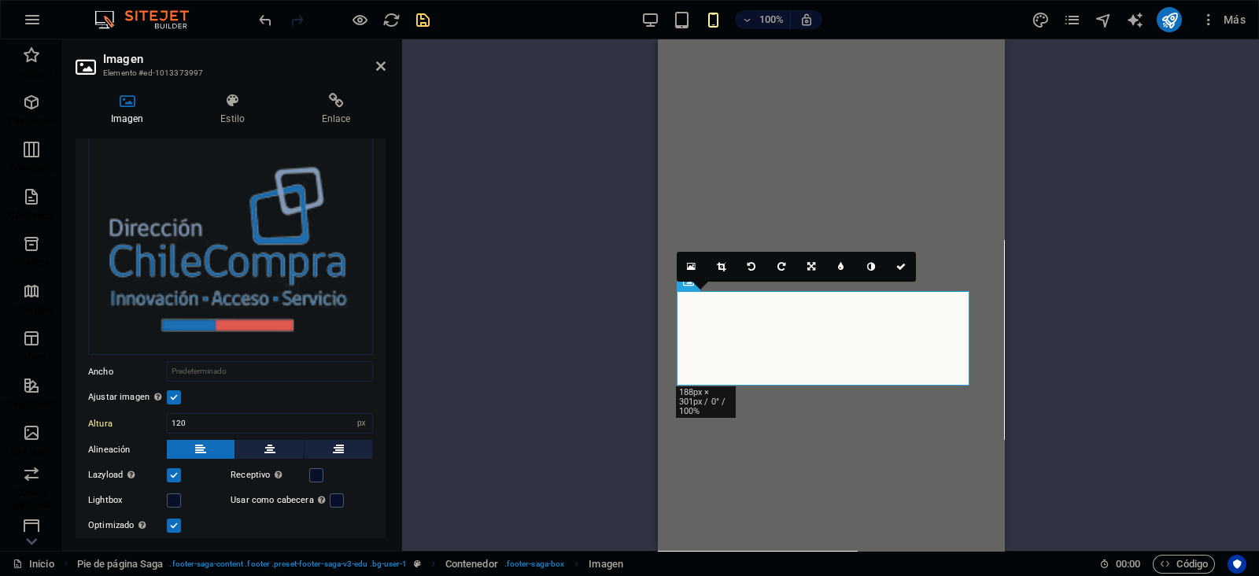
scroll to position [2661, 0]
click at [900, 268] on icon at bounding box center [900, 266] width 9 height 9
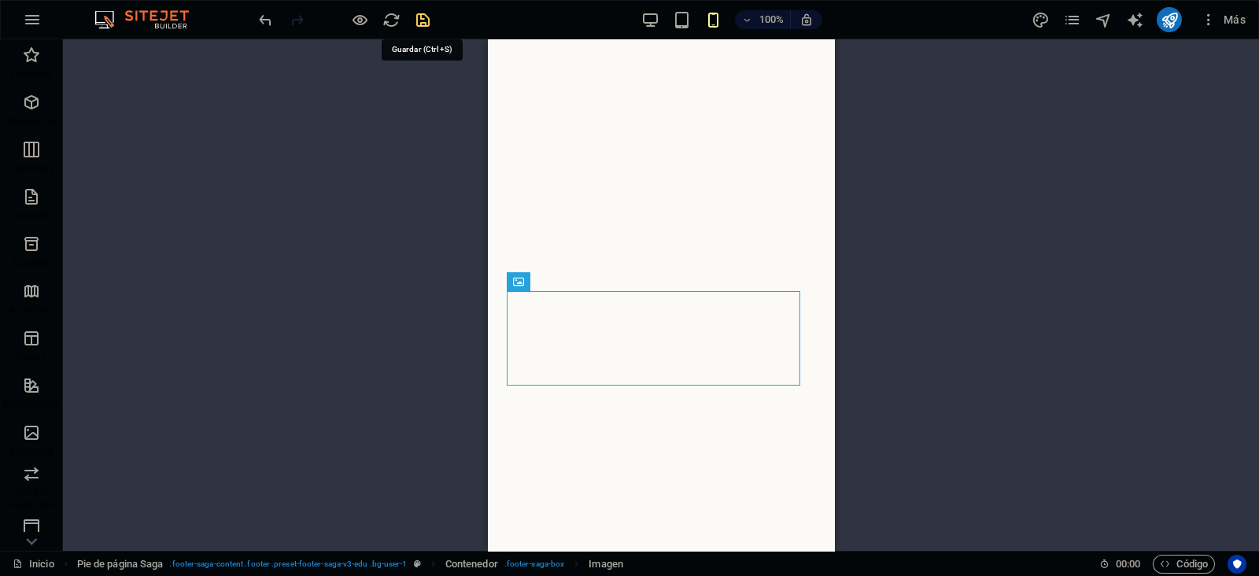
click at [418, 22] on icon "save" at bounding box center [423, 20] width 18 height 18
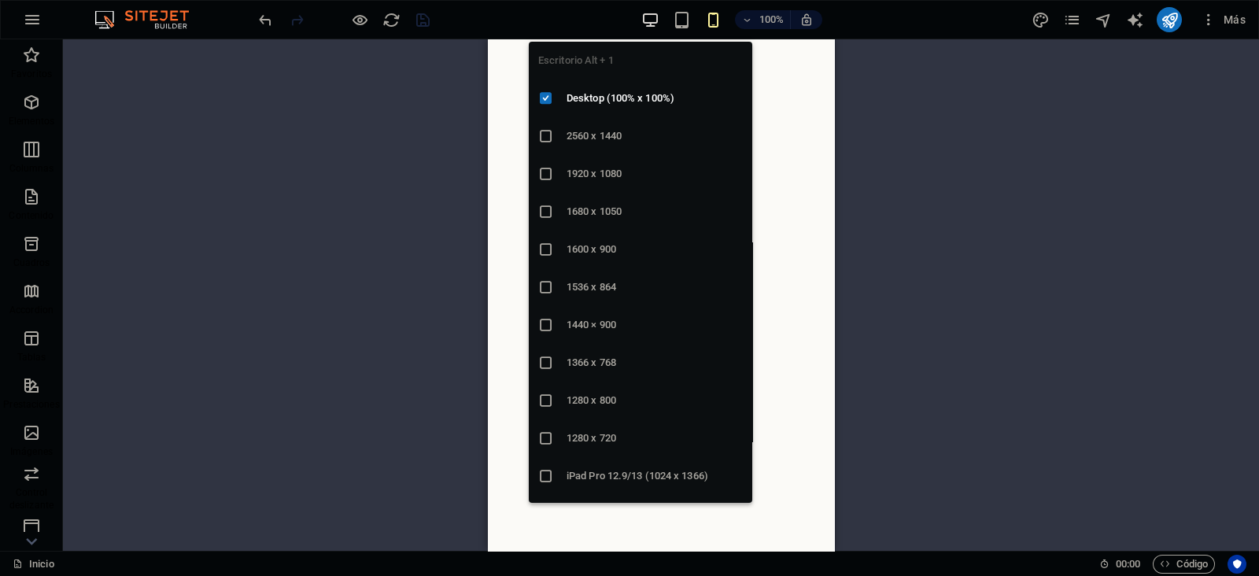
click at [651, 20] on icon "button" at bounding box center [650, 20] width 18 height 18
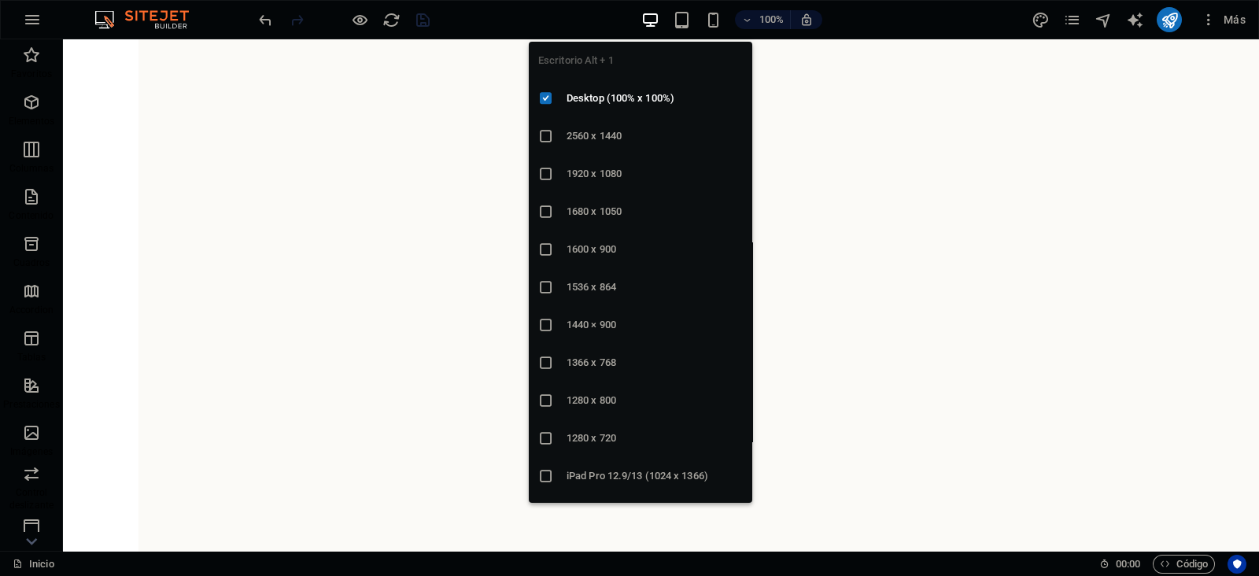
scroll to position [2455, 0]
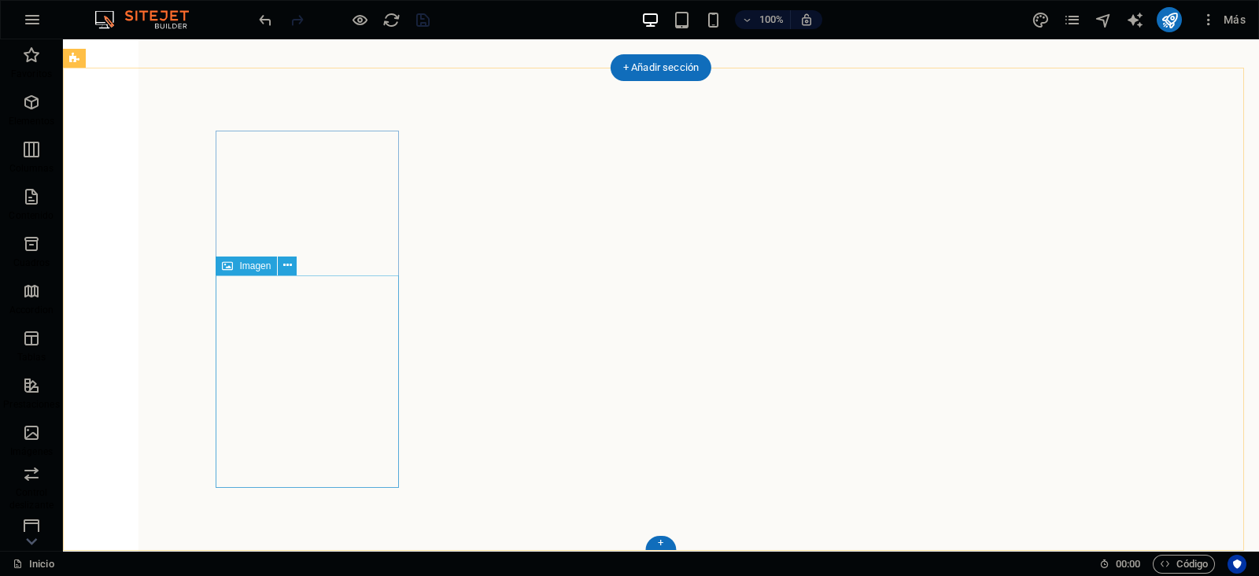
select select "px"
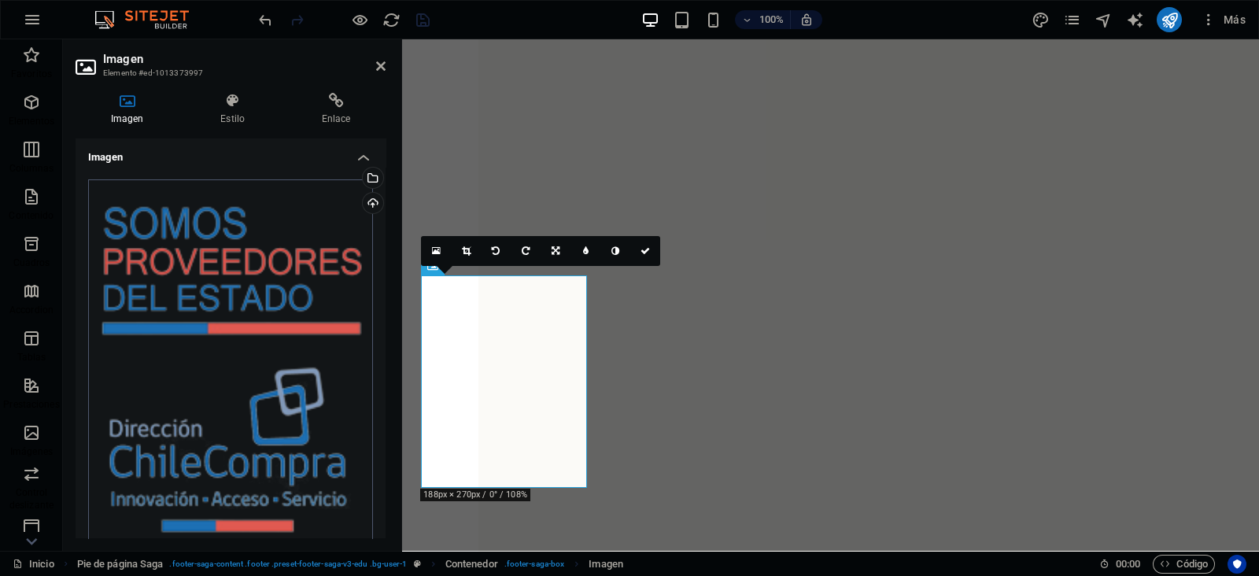
scroll to position [306, 0]
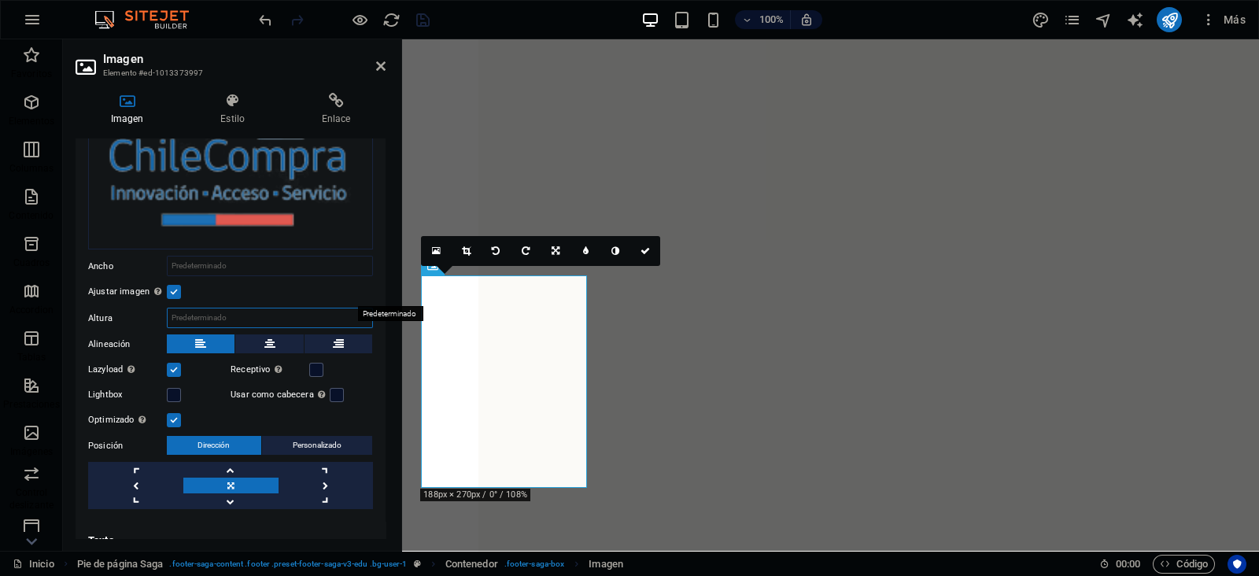
click at [214, 308] on select "Predeterminado automático px" at bounding box center [270, 317] width 205 height 19
select select "px"
click at [335, 308] on select "Predeterminado automático px" at bounding box center [270, 317] width 205 height 19
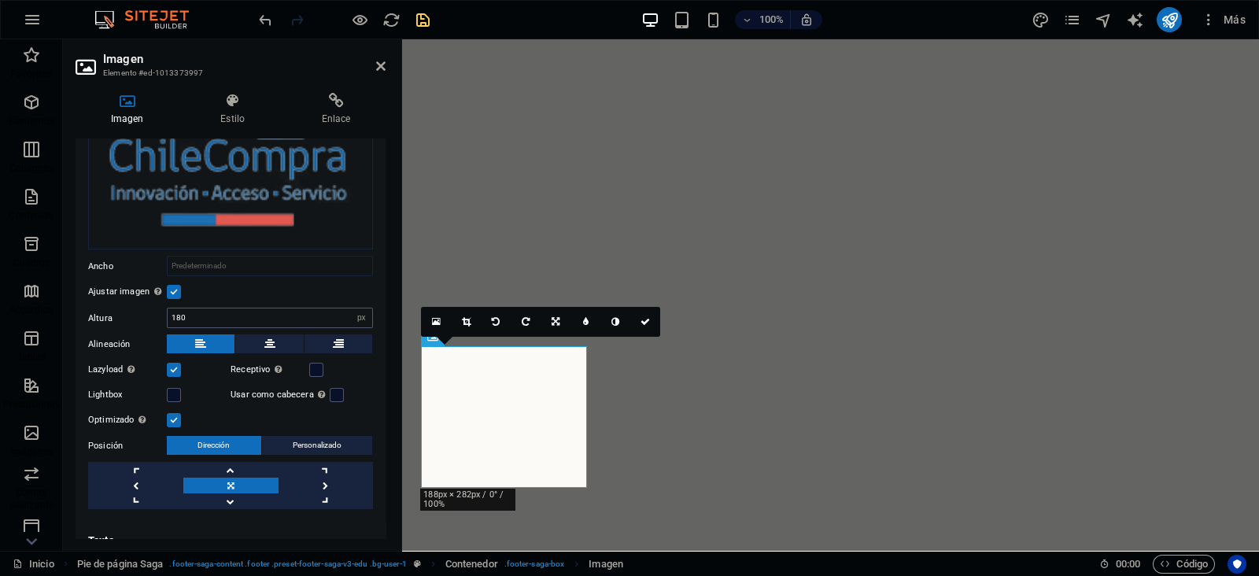
scroll to position [2352, 0]
click at [180, 308] on input "180" at bounding box center [270, 317] width 205 height 19
type input "140"
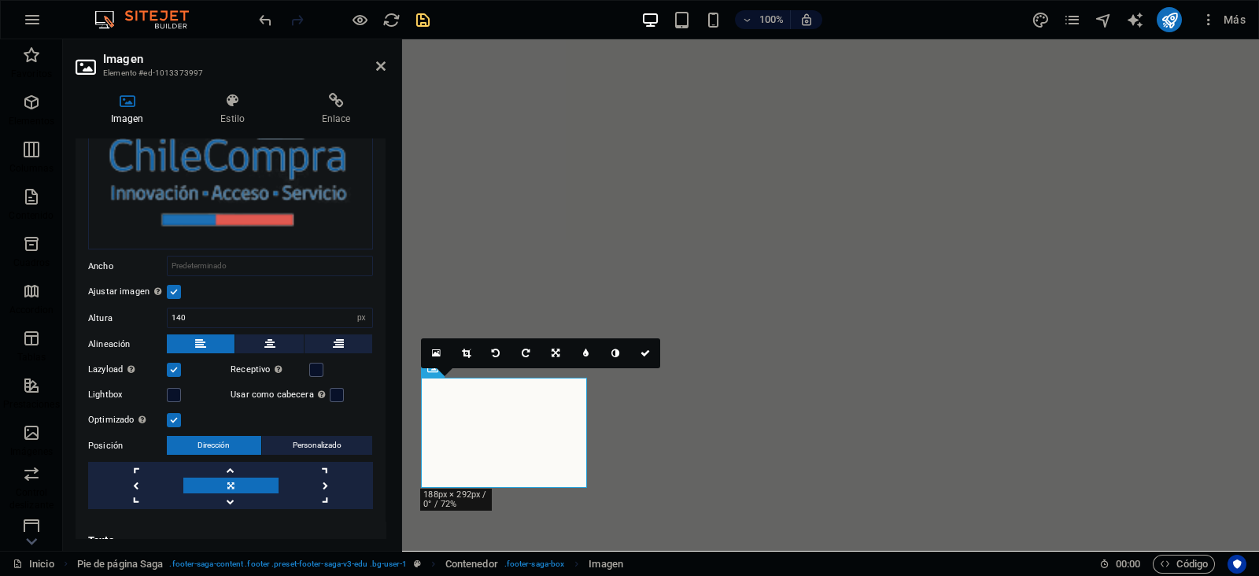
scroll to position [2320, 0]
click at [647, 348] on icon at bounding box center [644, 352] width 9 height 9
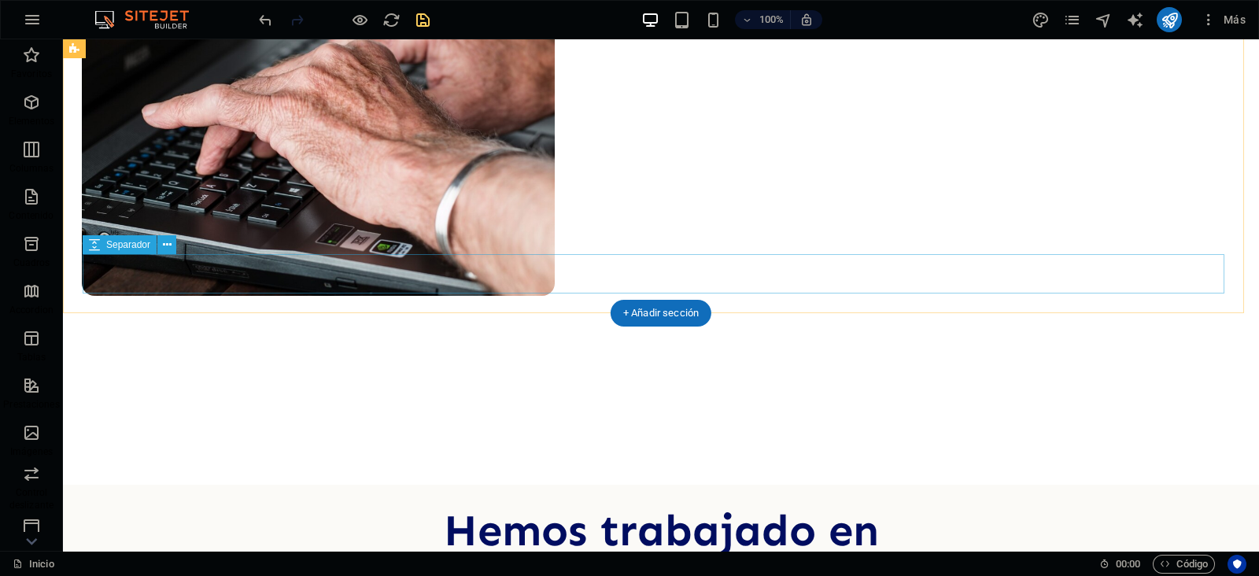
scroll to position [976, 0]
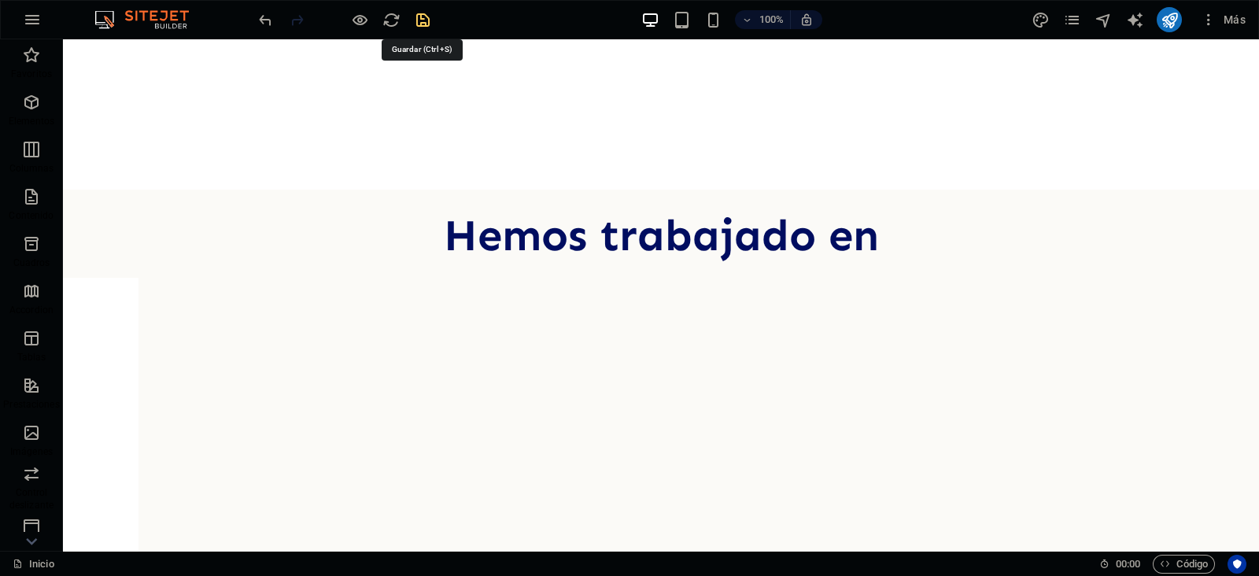
click at [426, 16] on icon "save" at bounding box center [423, 20] width 18 height 18
click at [1168, 17] on icon "publish" at bounding box center [1169, 20] width 18 height 18
